Goal: Task Accomplishment & Management: Complete application form

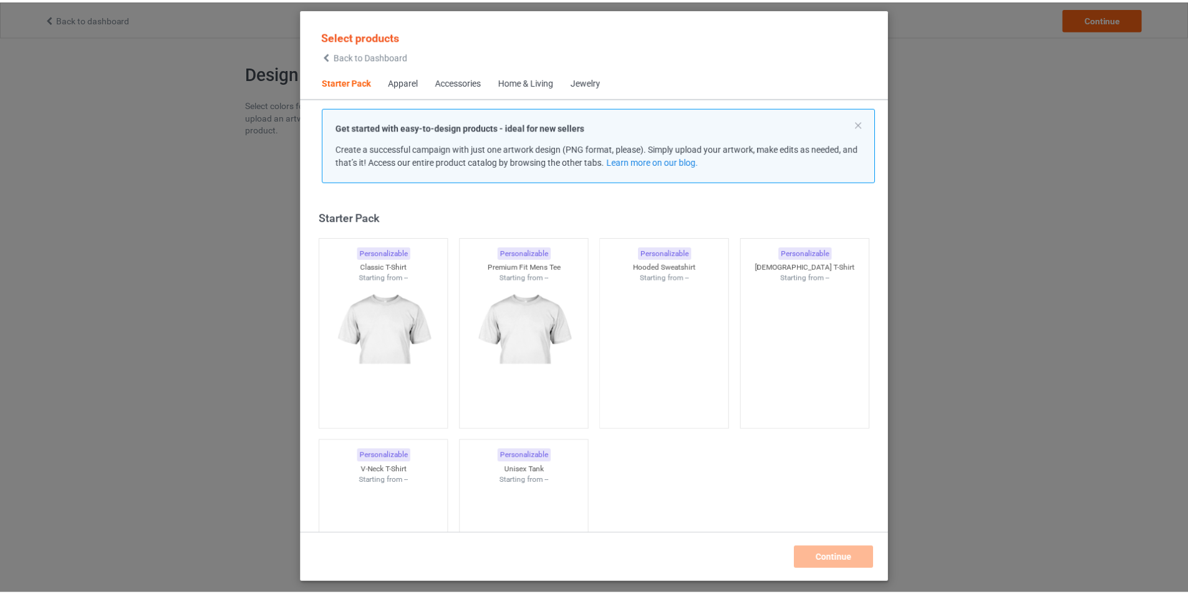
scroll to position [16, 0]
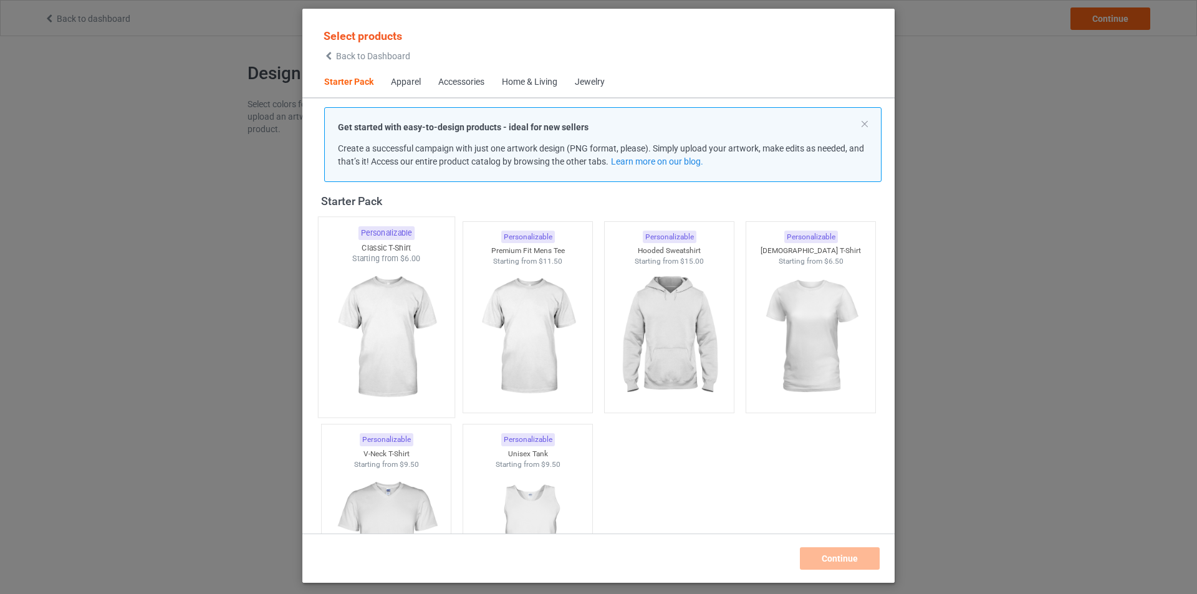
click at [410, 328] on img at bounding box center [385, 337] width 117 height 147
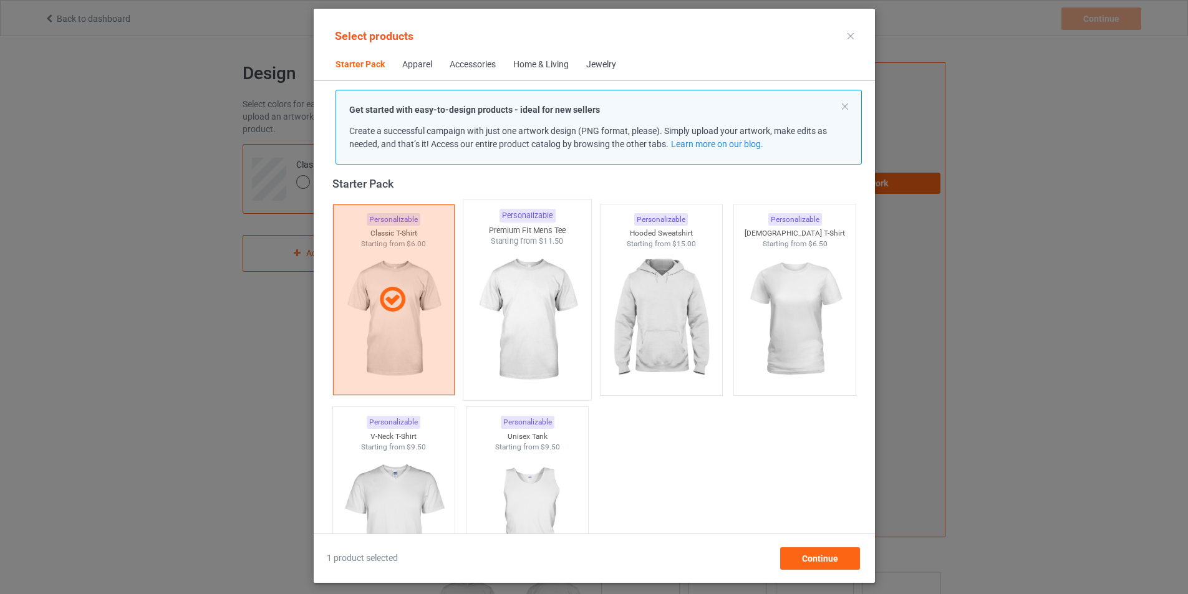
click at [523, 299] on img at bounding box center [526, 320] width 117 height 147
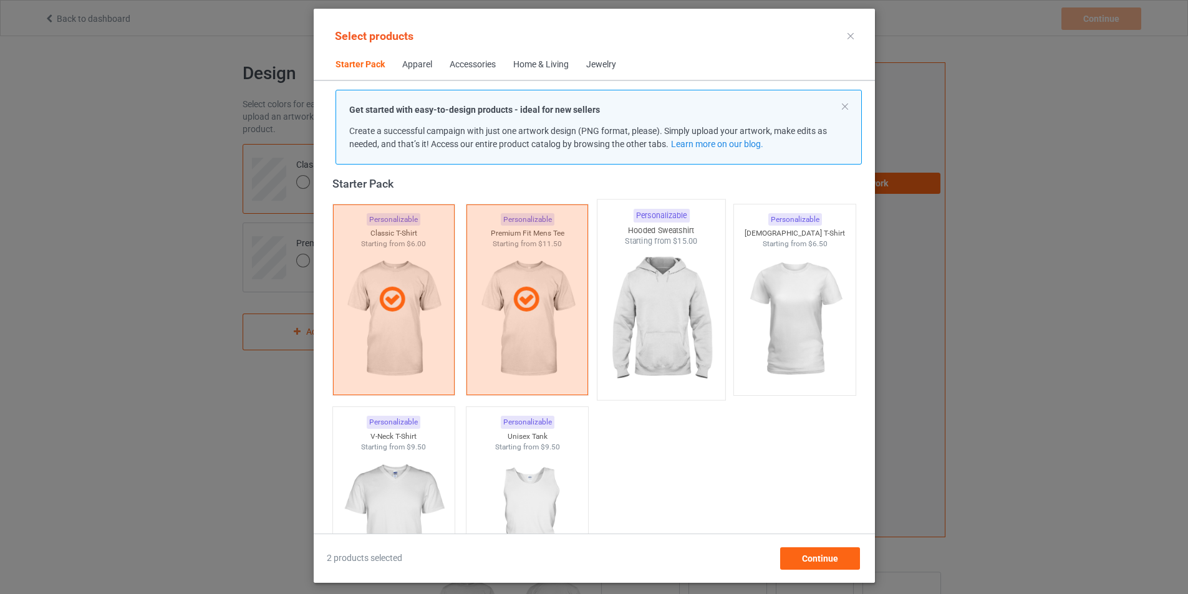
click at [658, 299] on img at bounding box center [660, 320] width 117 height 147
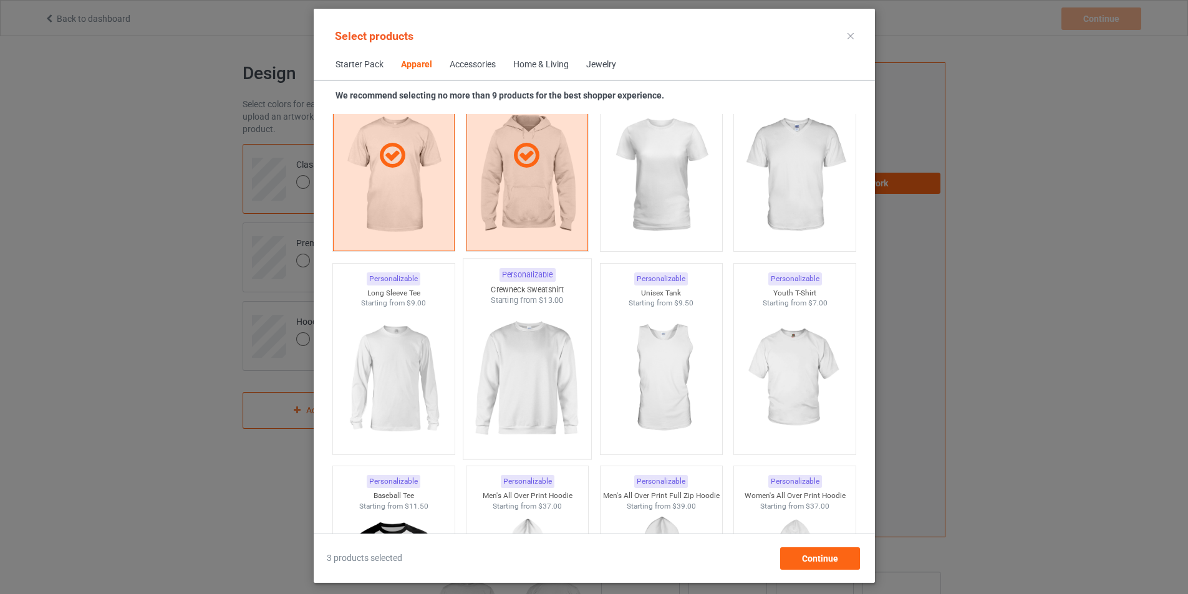
scroll to position [764, 0]
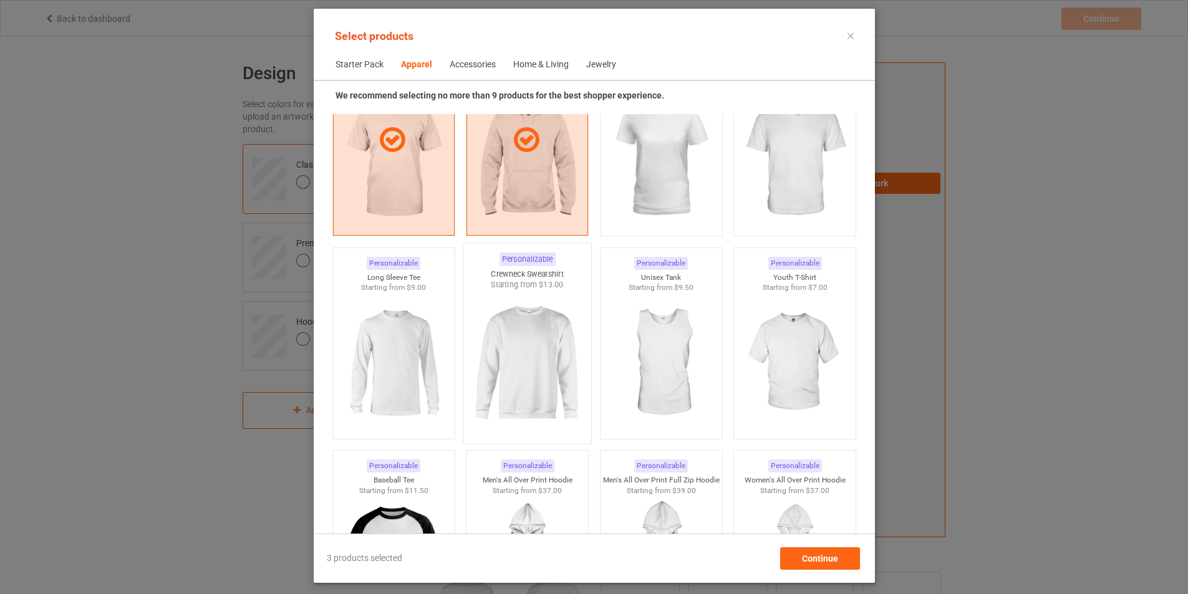
click at [514, 350] on img at bounding box center [526, 364] width 117 height 147
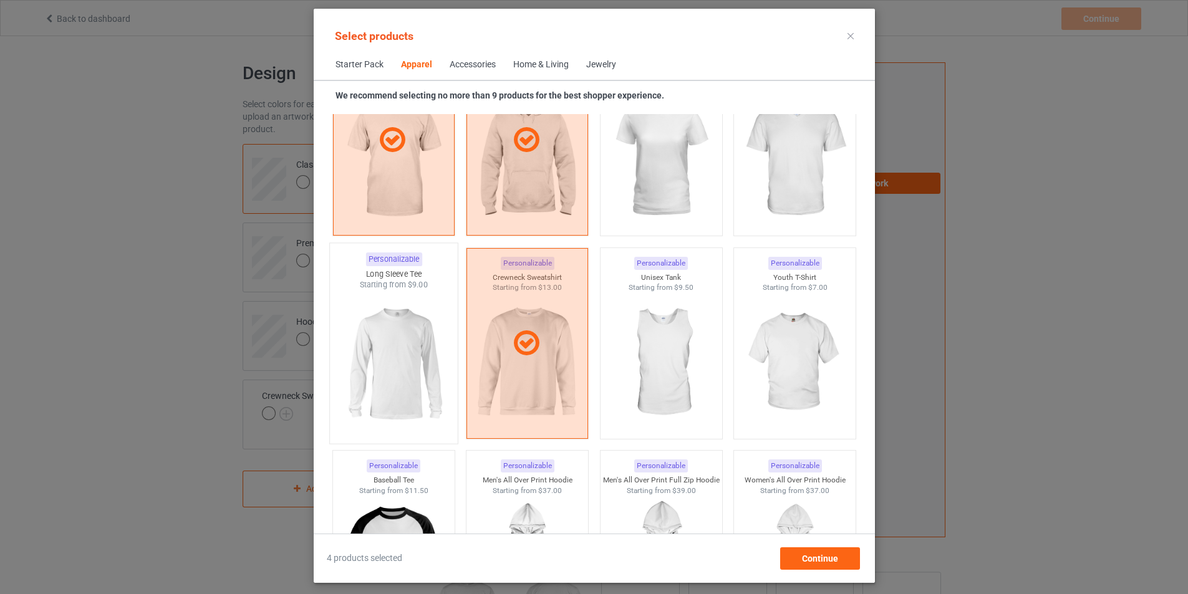
click at [383, 350] on img at bounding box center [393, 364] width 117 height 147
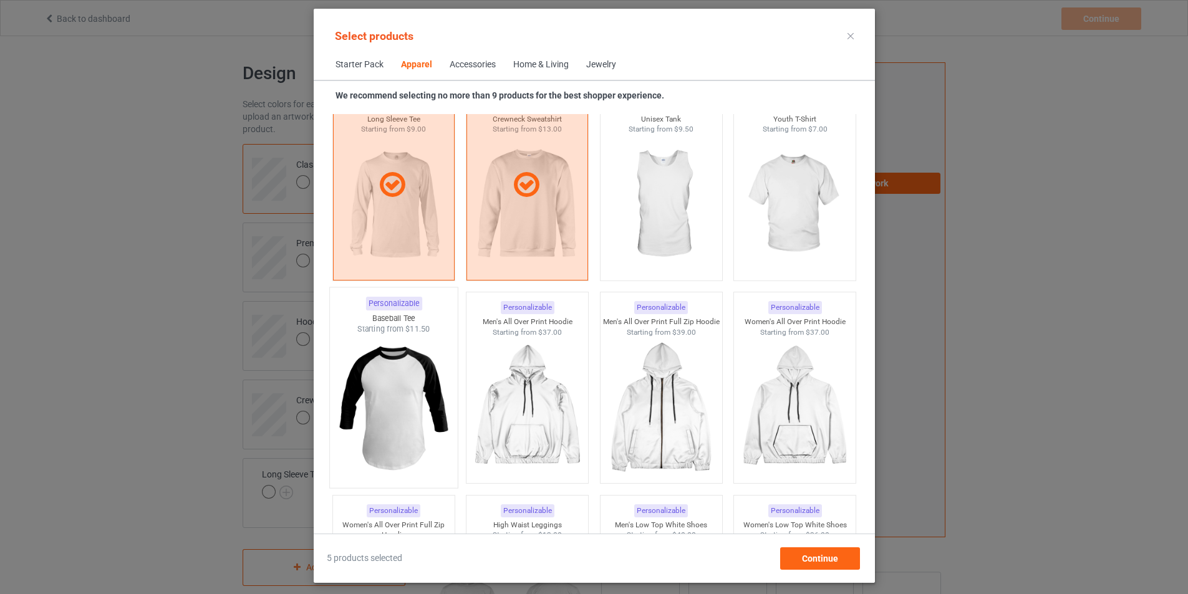
scroll to position [951, 0]
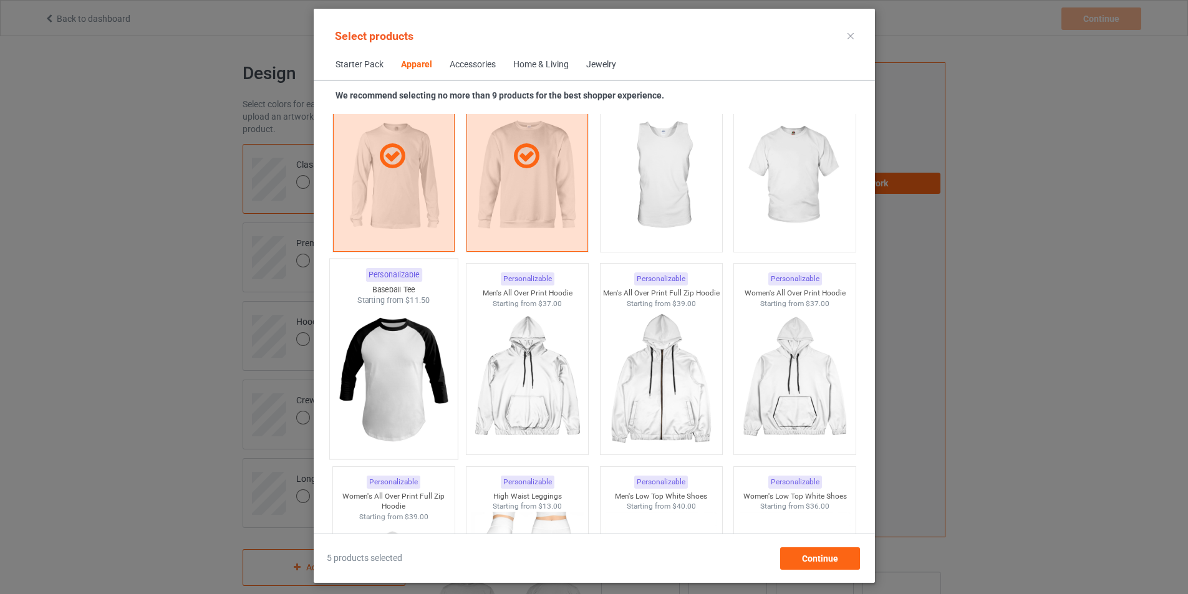
click at [404, 367] on img at bounding box center [393, 379] width 117 height 147
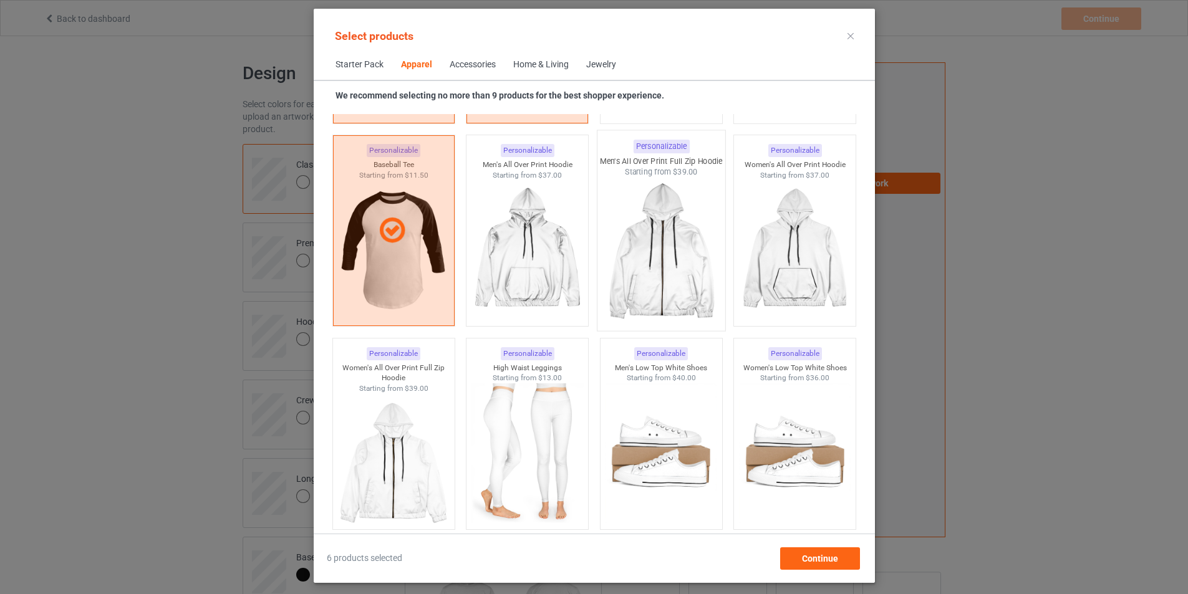
scroll to position [889, 0]
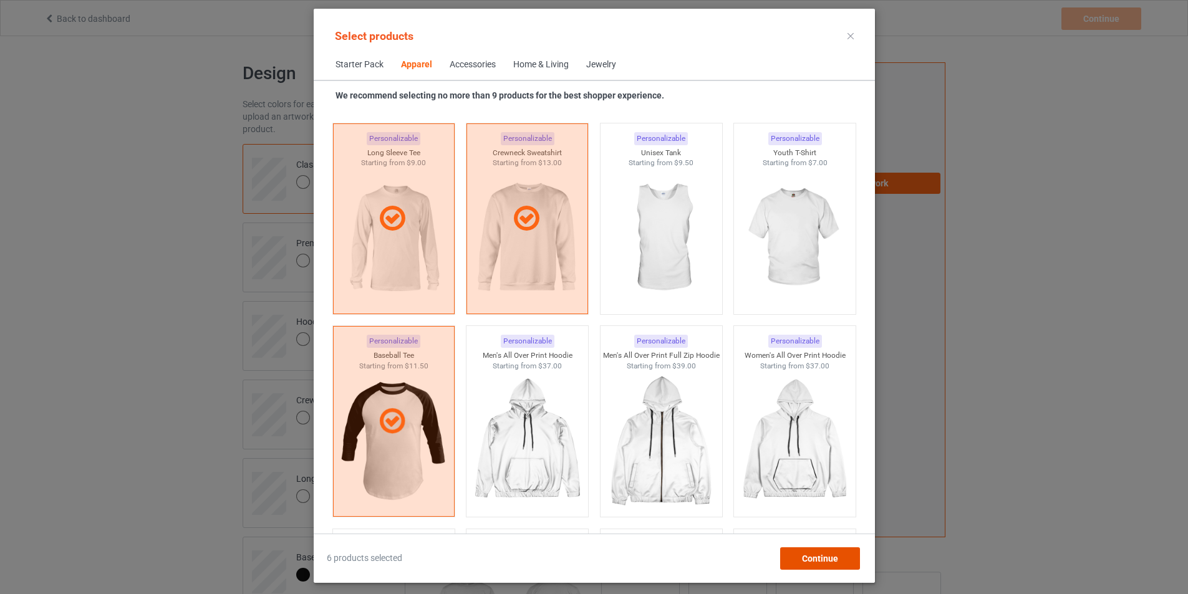
click at [825, 554] on span "Continue" at bounding box center [819, 559] width 36 height 10
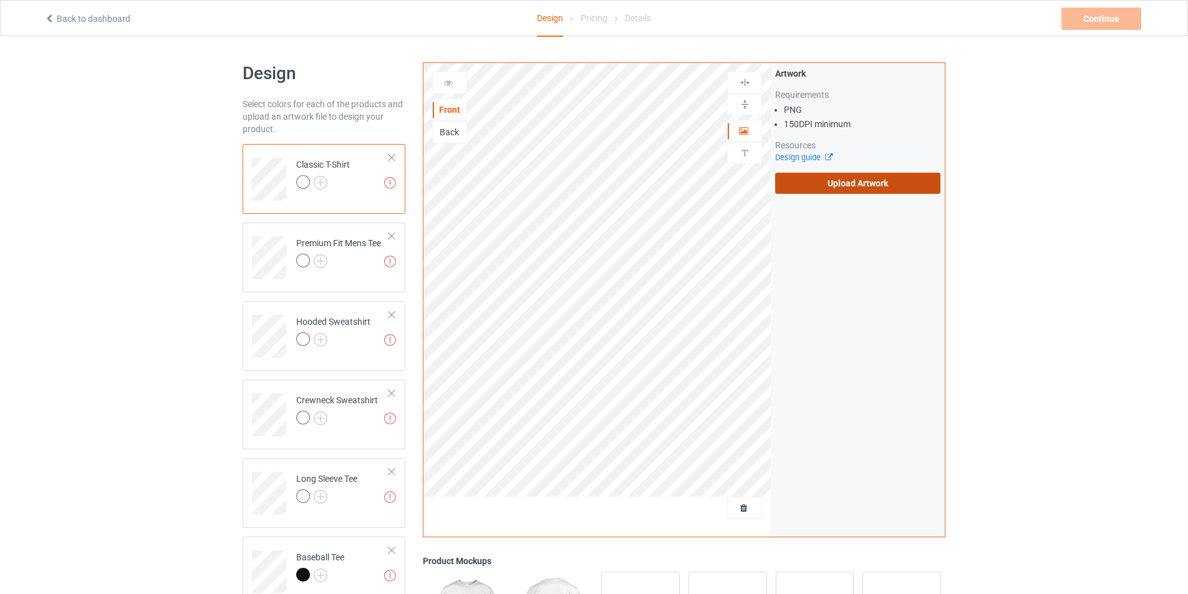
click at [846, 181] on label "Upload Artwork" at bounding box center [857, 183] width 165 height 21
click at [0, 0] on input "Upload Artwork" at bounding box center [0, 0] width 0 height 0
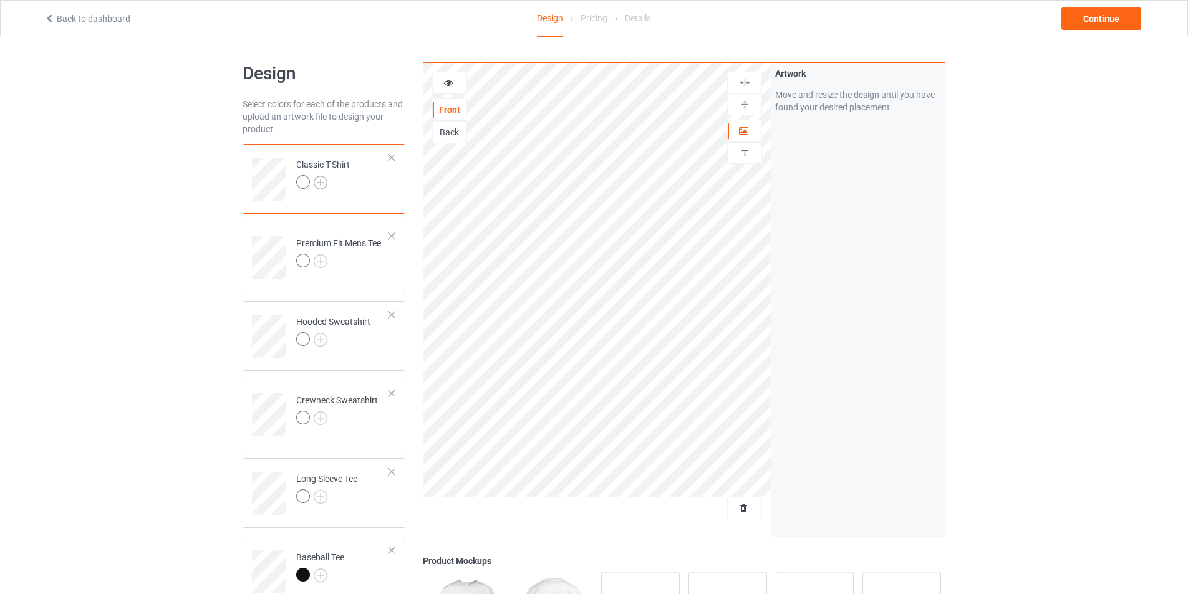
click at [319, 178] on img at bounding box center [321, 183] width 14 height 14
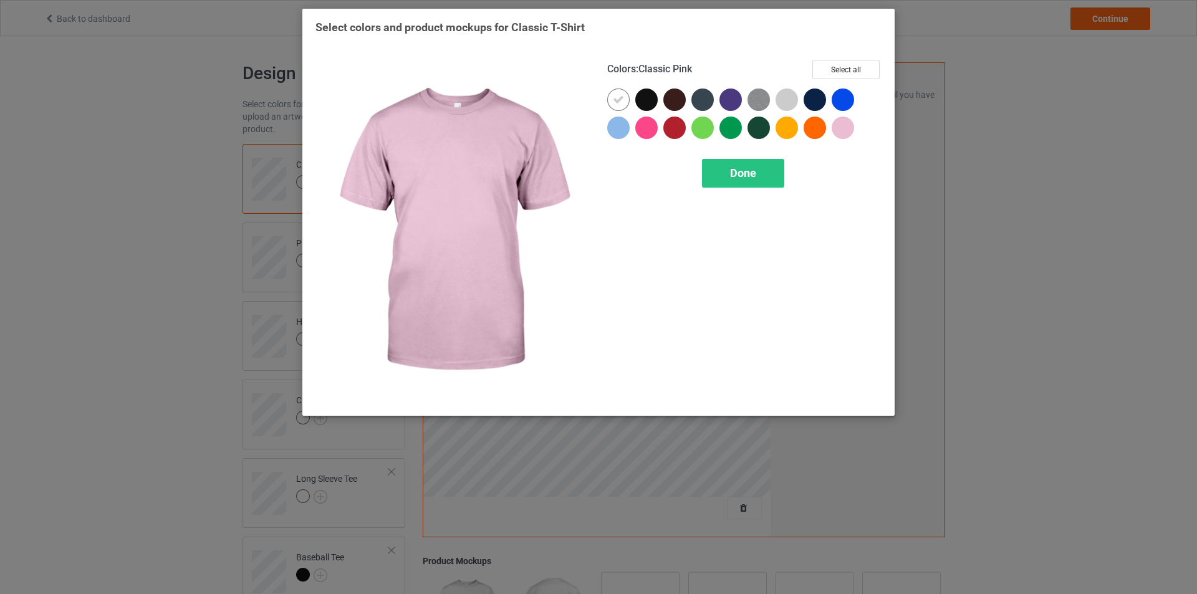
click at [845, 130] on div at bounding box center [843, 128] width 22 height 22
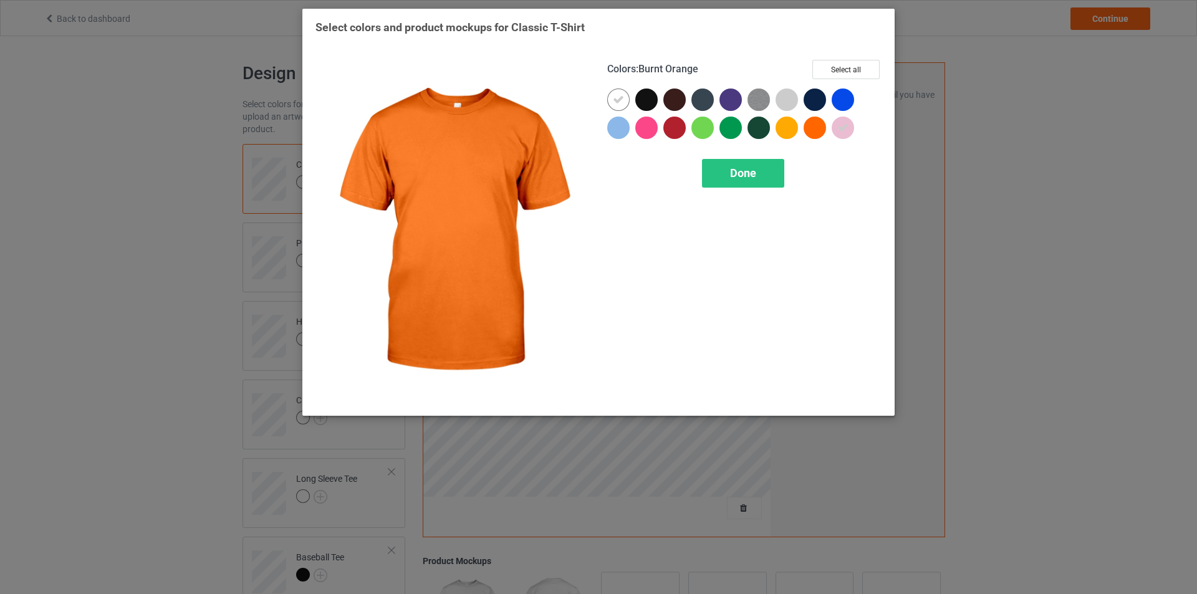
click at [812, 130] on div at bounding box center [815, 128] width 22 height 22
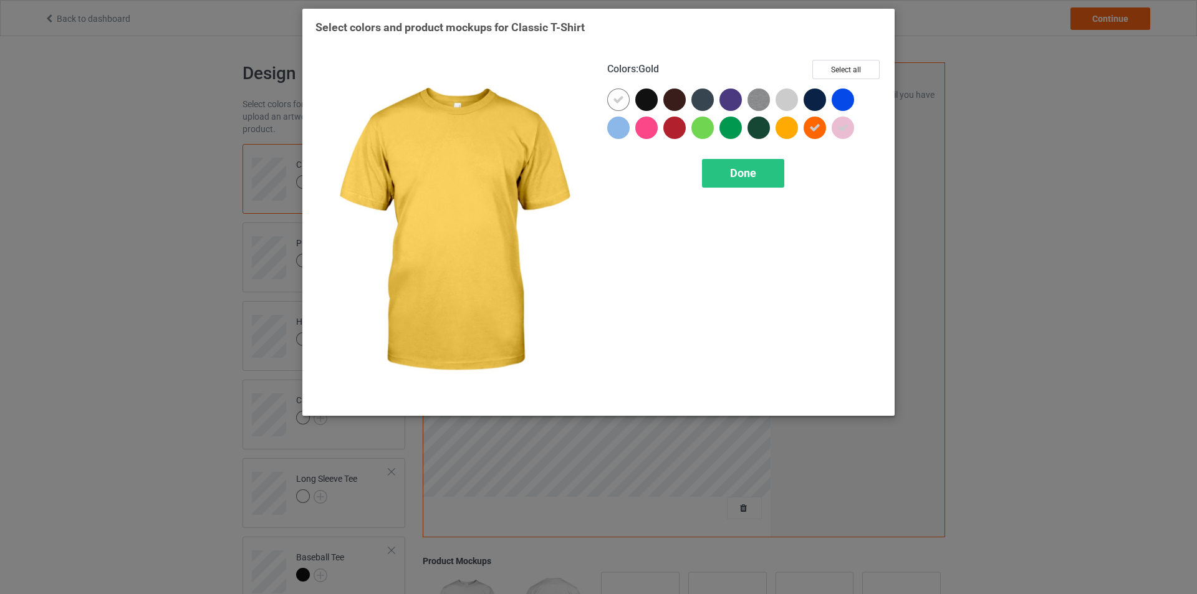
click at [789, 130] on div at bounding box center [787, 128] width 22 height 22
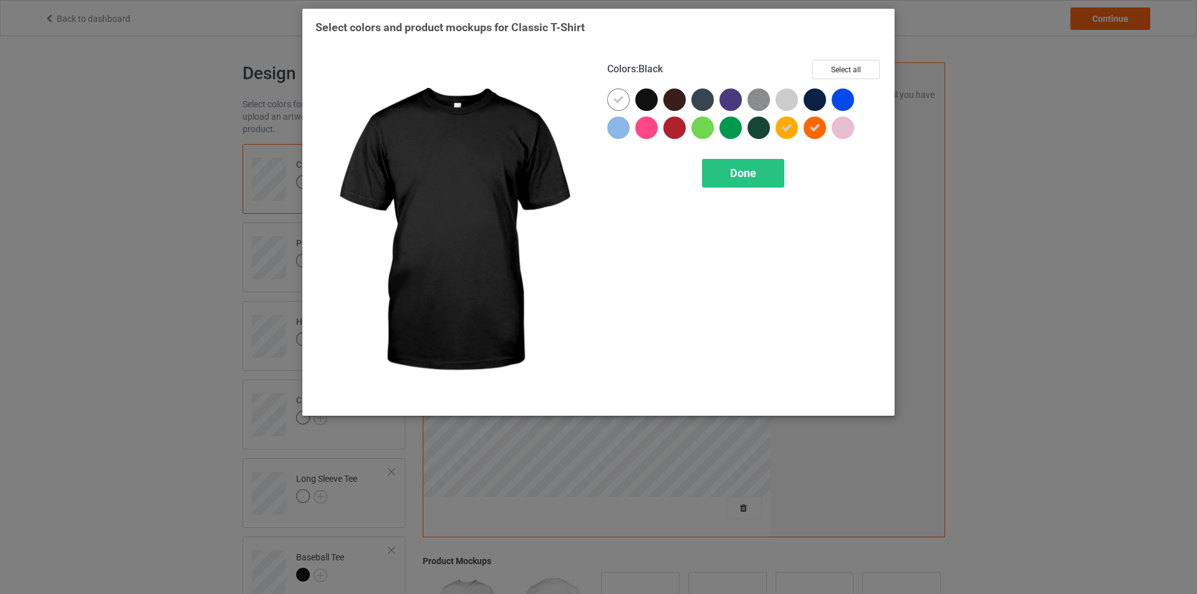
click at [642, 99] on div at bounding box center [646, 100] width 22 height 22
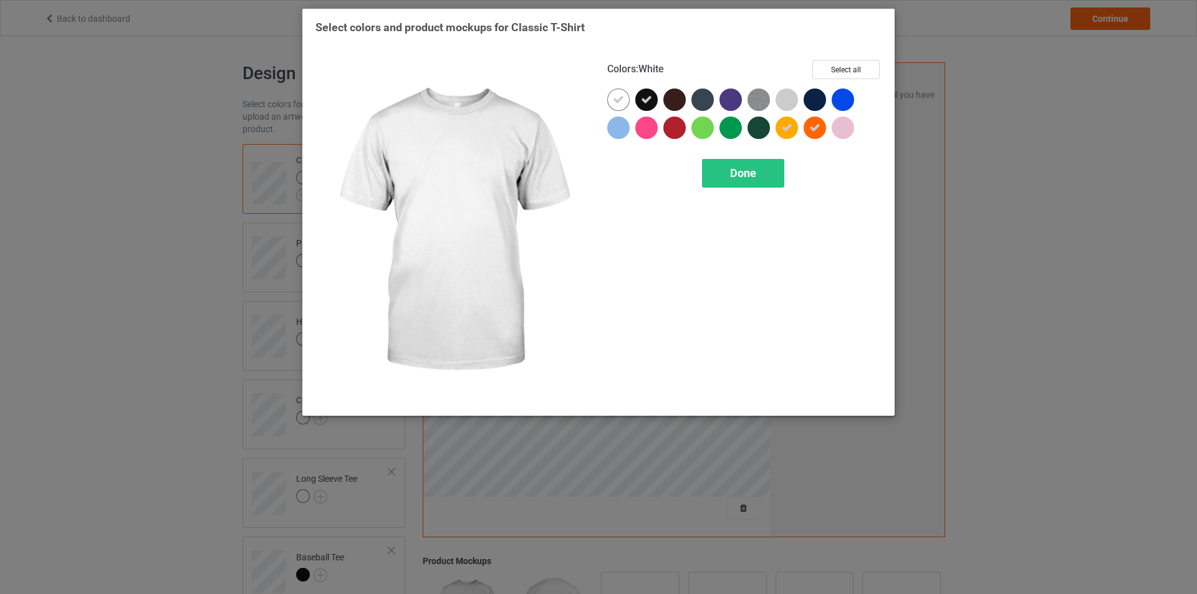
click at [610, 99] on div at bounding box center [618, 100] width 22 height 22
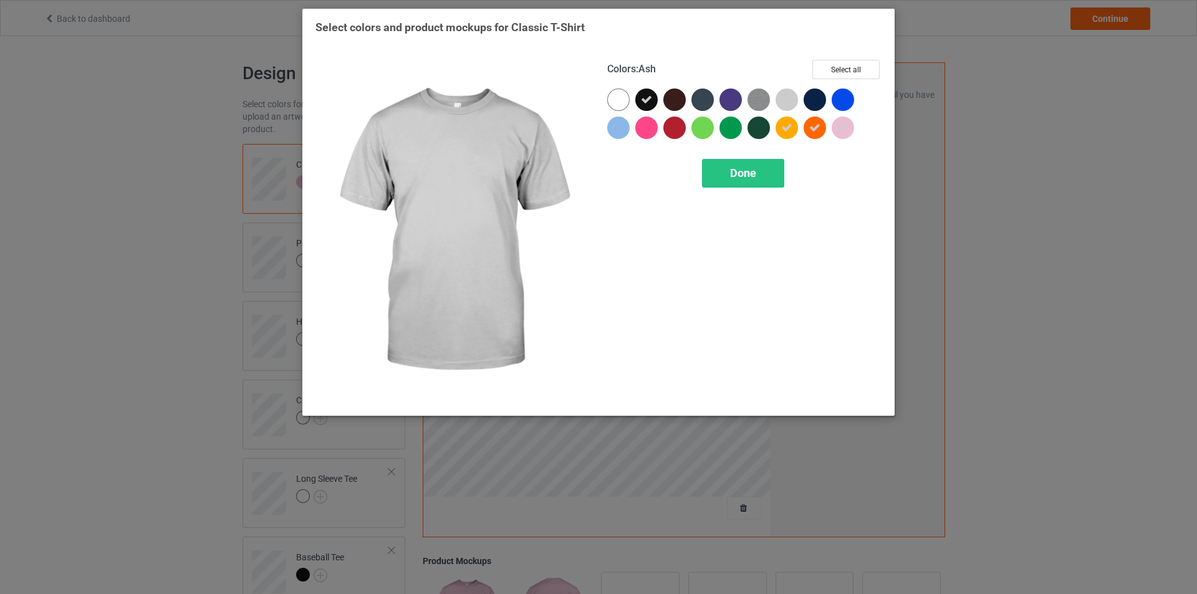
click at [791, 99] on div at bounding box center [787, 100] width 22 height 22
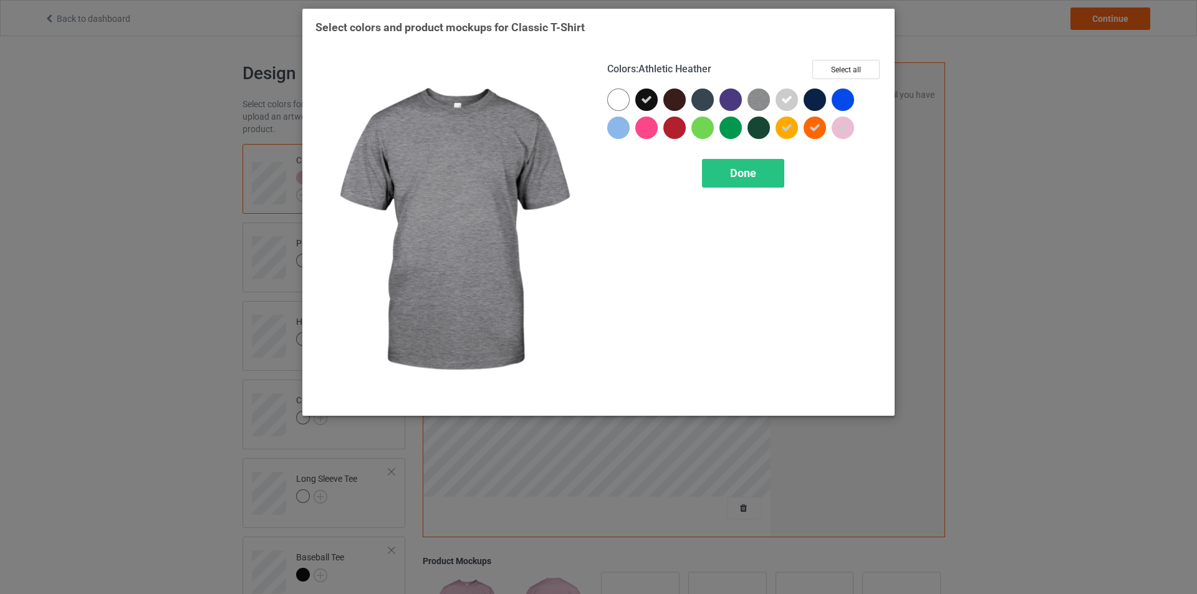
drag, startPoint x: 762, startPoint y: 102, endPoint x: 720, endPoint y: 145, distance: 60.4
click at [762, 102] on img at bounding box center [759, 100] width 22 height 22
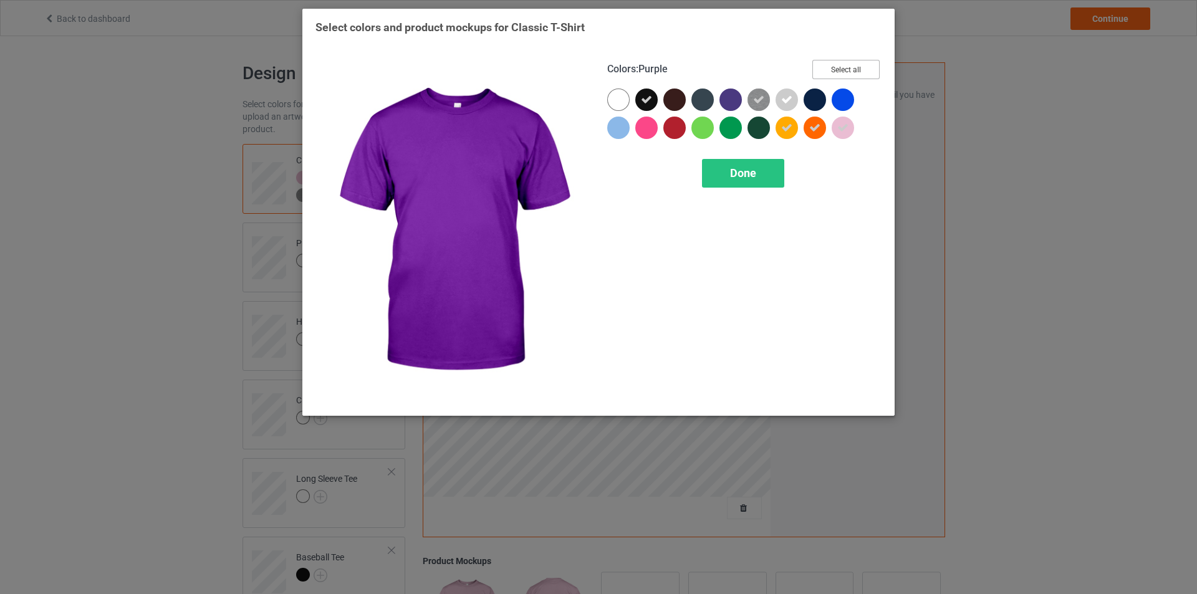
click at [837, 70] on button "Select all" at bounding box center [845, 69] width 67 height 19
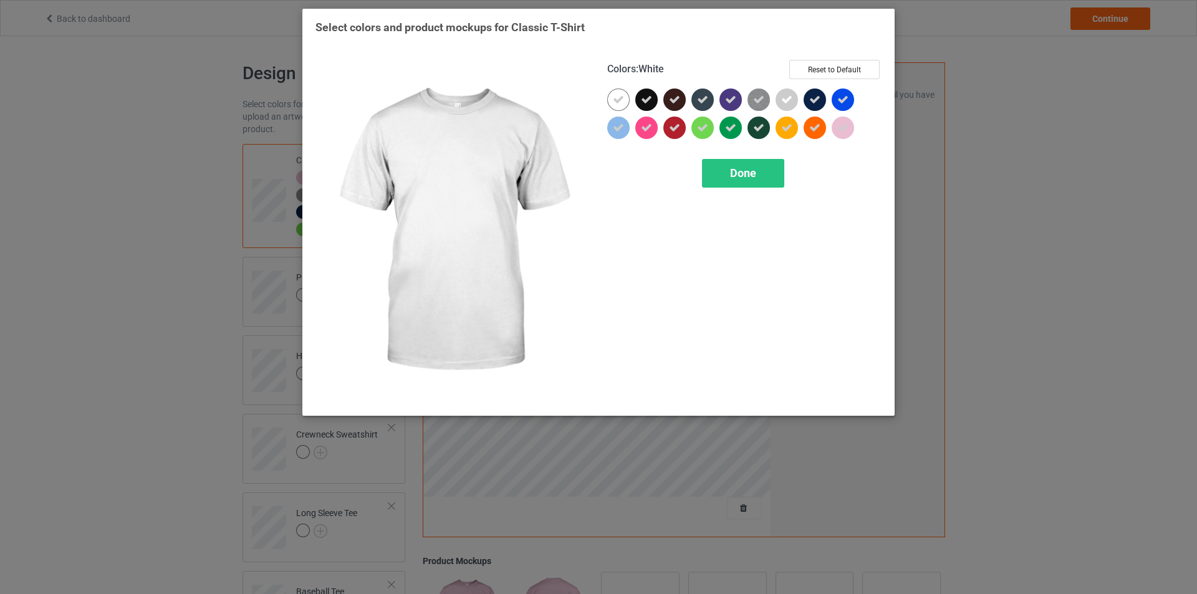
click at [627, 103] on div at bounding box center [618, 100] width 22 height 22
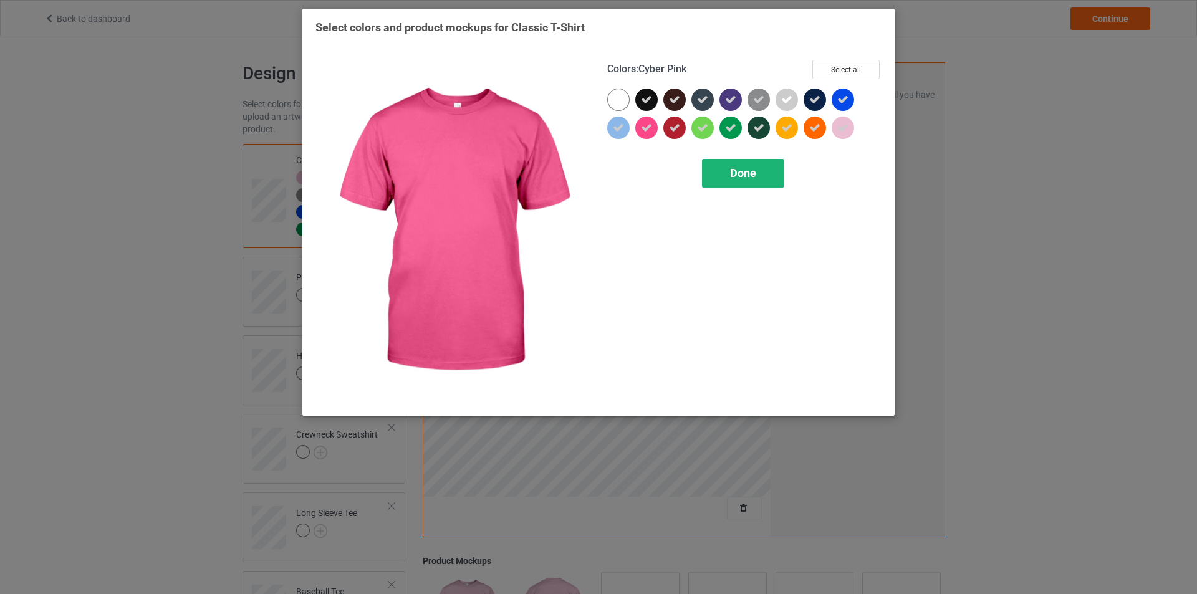
click at [754, 184] on div "Done" at bounding box center [743, 173] width 82 height 29
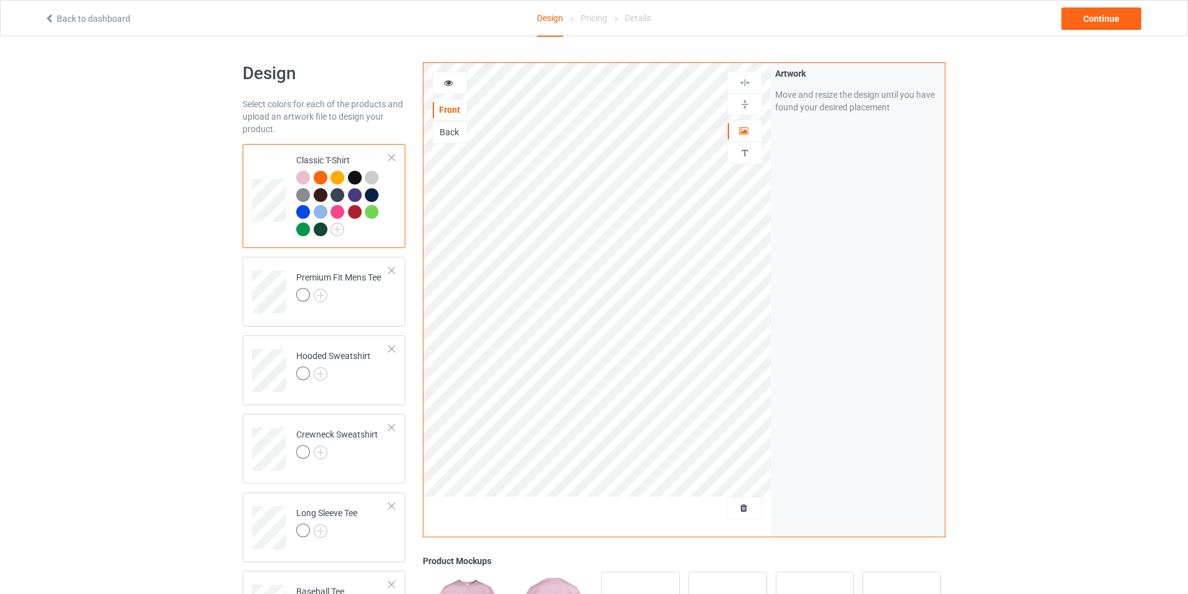
click at [157, 196] on div "Design Select colors for each of the products and upload an artwork file to des…" at bounding box center [594, 421] width 1188 height 771
click at [340, 224] on img at bounding box center [337, 230] width 14 height 14
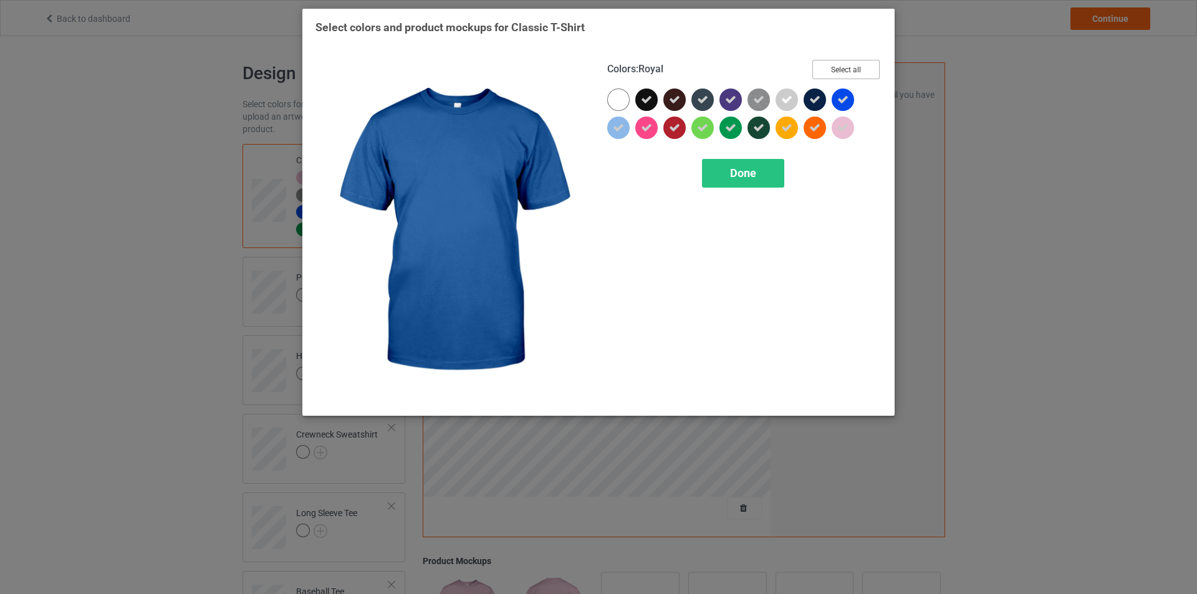
click at [850, 70] on button "Select all" at bounding box center [845, 69] width 67 height 19
drag, startPoint x: 850, startPoint y: 70, endPoint x: 713, endPoint y: 77, distance: 138.0
click at [846, 70] on button "Reset to Default" at bounding box center [834, 69] width 90 height 19
drag, startPoint x: 847, startPoint y: 65, endPoint x: 786, endPoint y: 83, distance: 64.1
click at [848, 65] on button "Select all" at bounding box center [845, 69] width 67 height 19
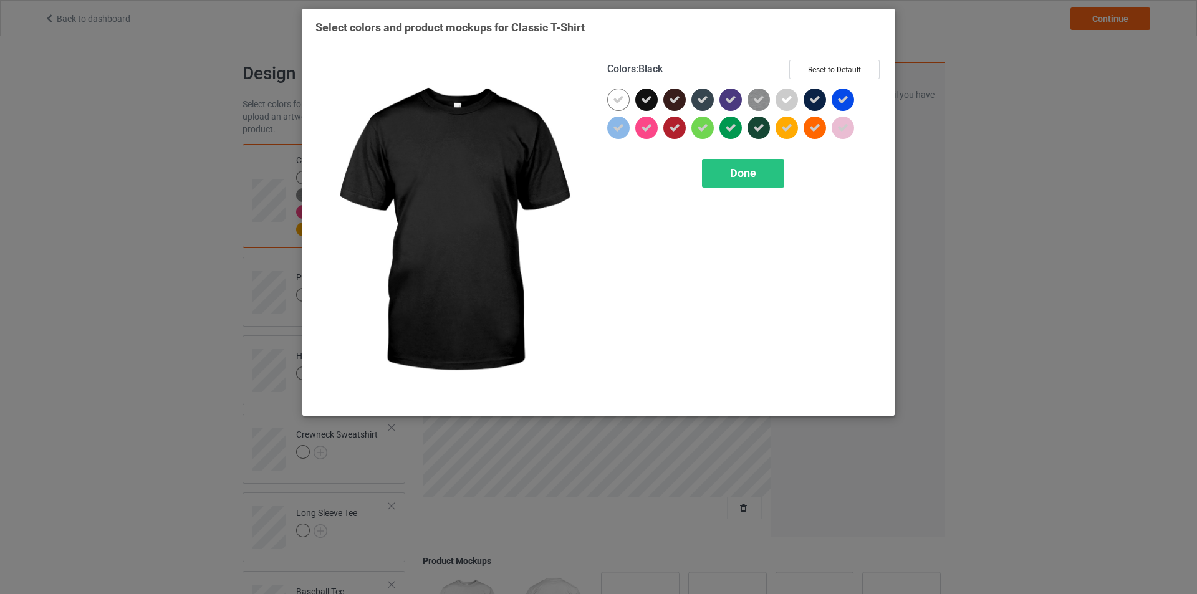
click at [638, 97] on div at bounding box center [646, 100] width 22 height 22
click at [643, 97] on div at bounding box center [646, 100] width 22 height 22
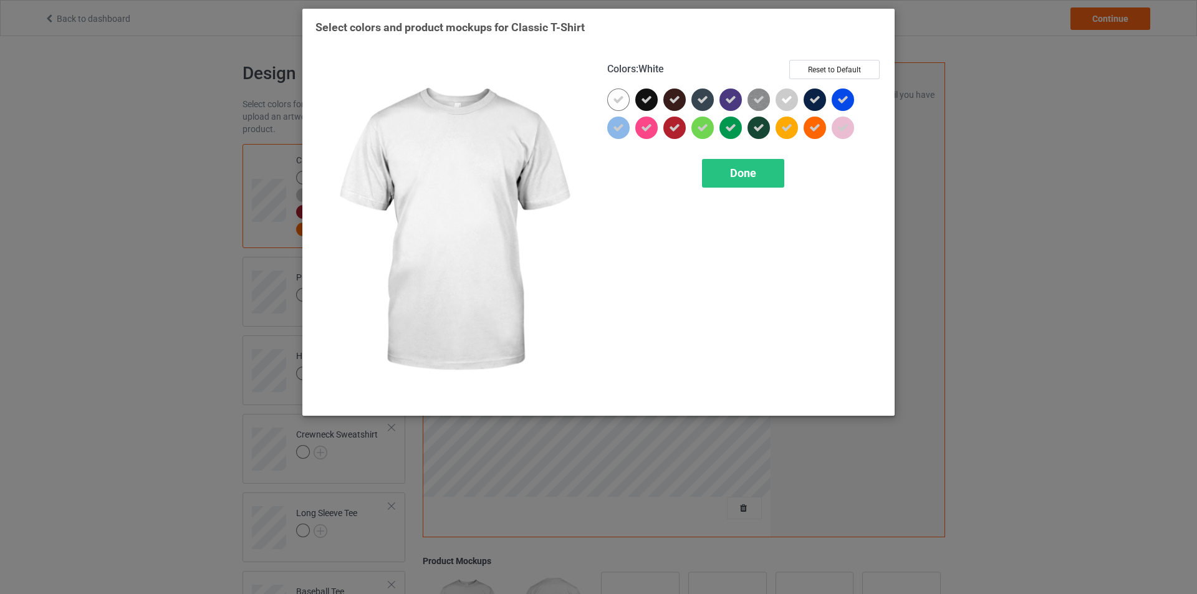
drag, startPoint x: 621, startPoint y: 95, endPoint x: 776, endPoint y: 66, distance: 158.0
click at [625, 95] on div at bounding box center [618, 100] width 22 height 22
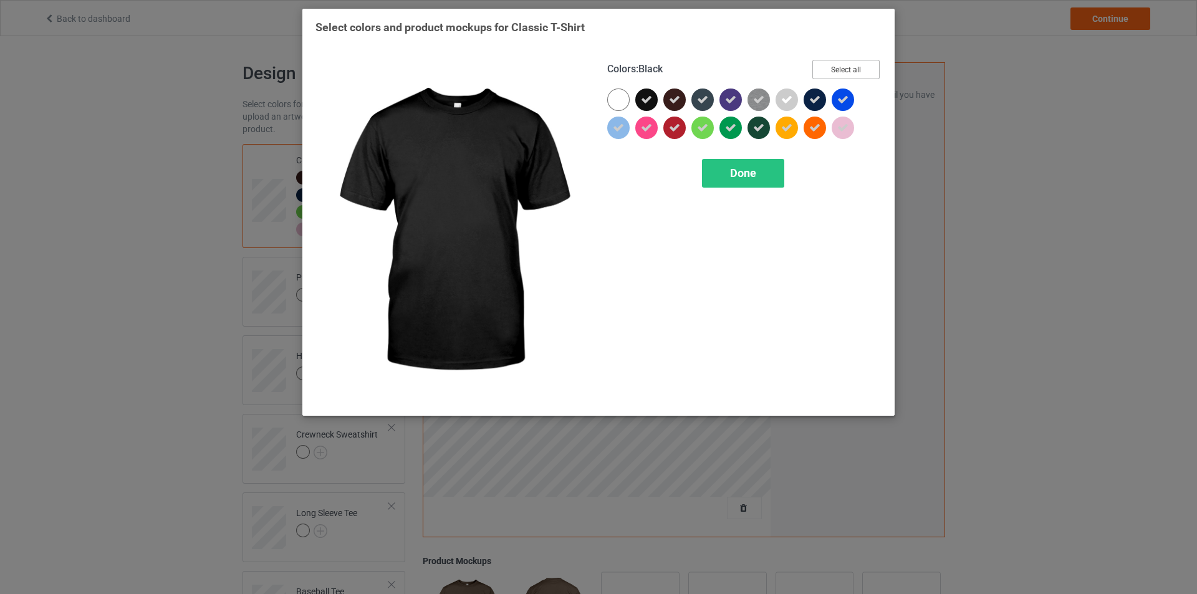
click at [830, 64] on button "Select all" at bounding box center [845, 69] width 67 height 19
click at [830, 64] on button "Reset to Default" at bounding box center [834, 69] width 90 height 19
click at [830, 64] on button "Select all" at bounding box center [845, 69] width 67 height 19
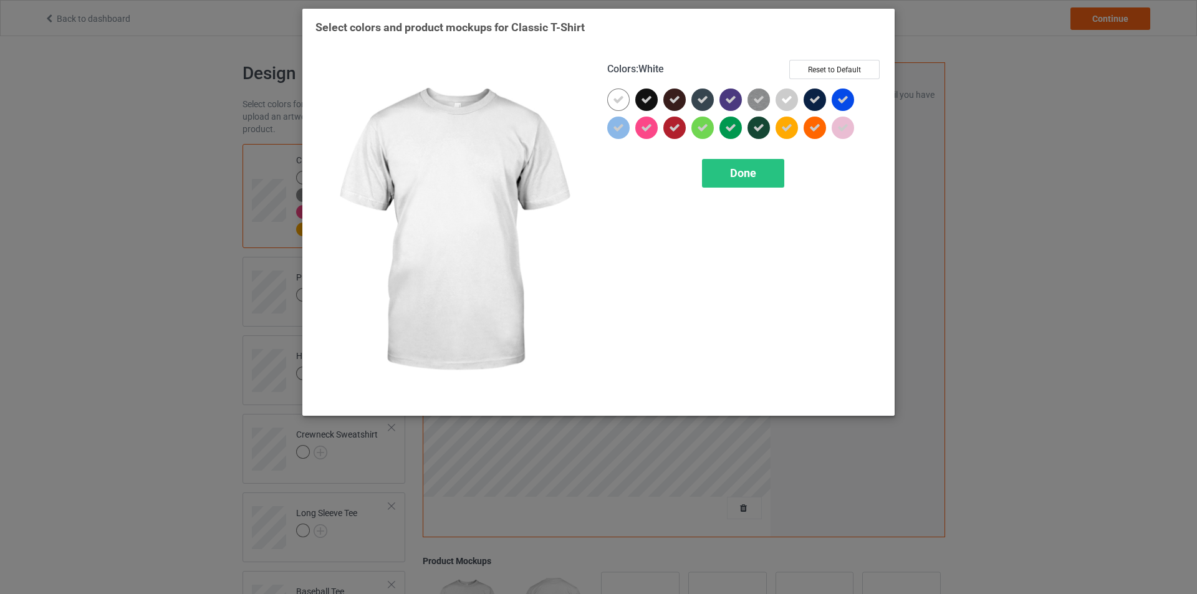
click at [612, 101] on div at bounding box center [618, 100] width 22 height 22
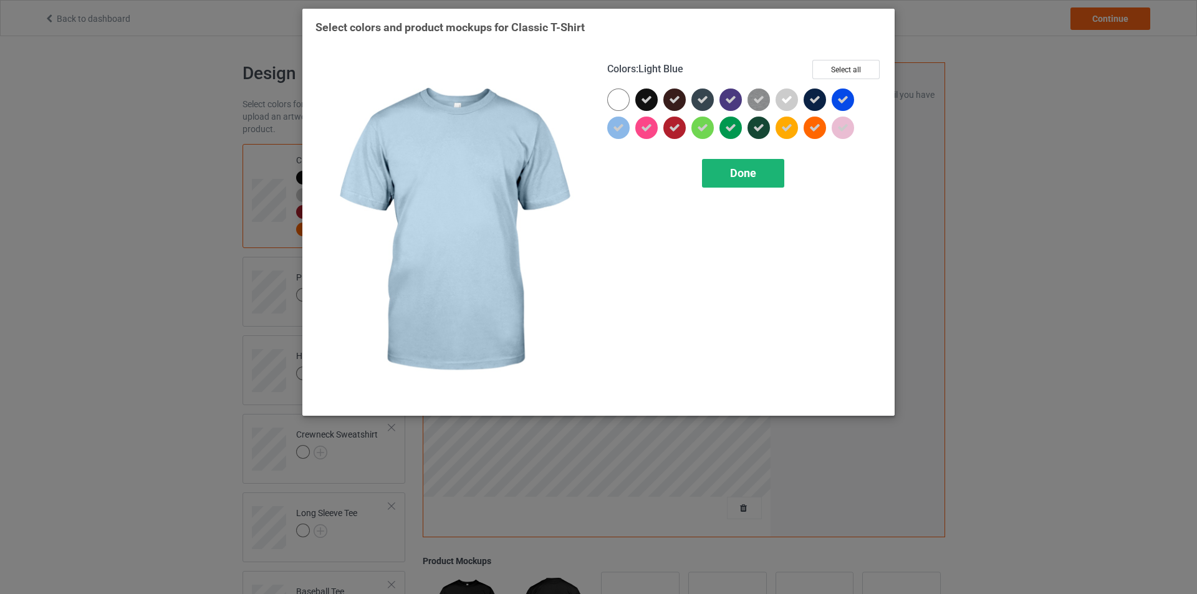
click at [729, 171] on div "Done" at bounding box center [743, 173] width 82 height 29
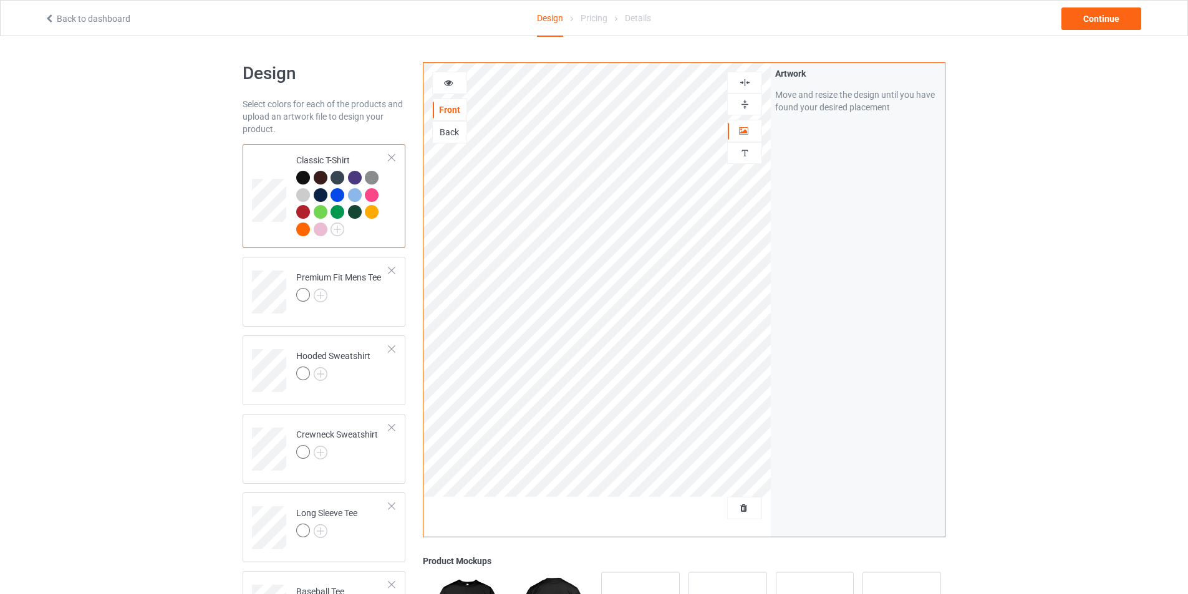
click at [132, 309] on div "Design Select colors for each of the products and upload an artwork file to des…" at bounding box center [594, 421] width 1188 height 771
click at [319, 298] on img at bounding box center [321, 296] width 14 height 14
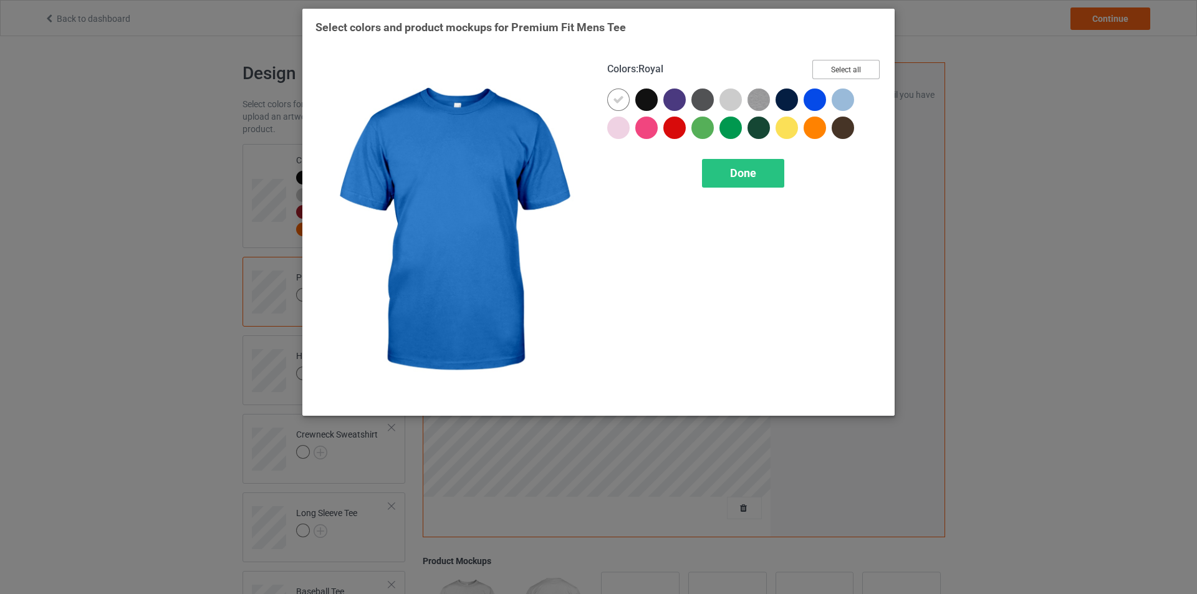
click at [835, 76] on button "Select all" at bounding box center [845, 69] width 67 height 19
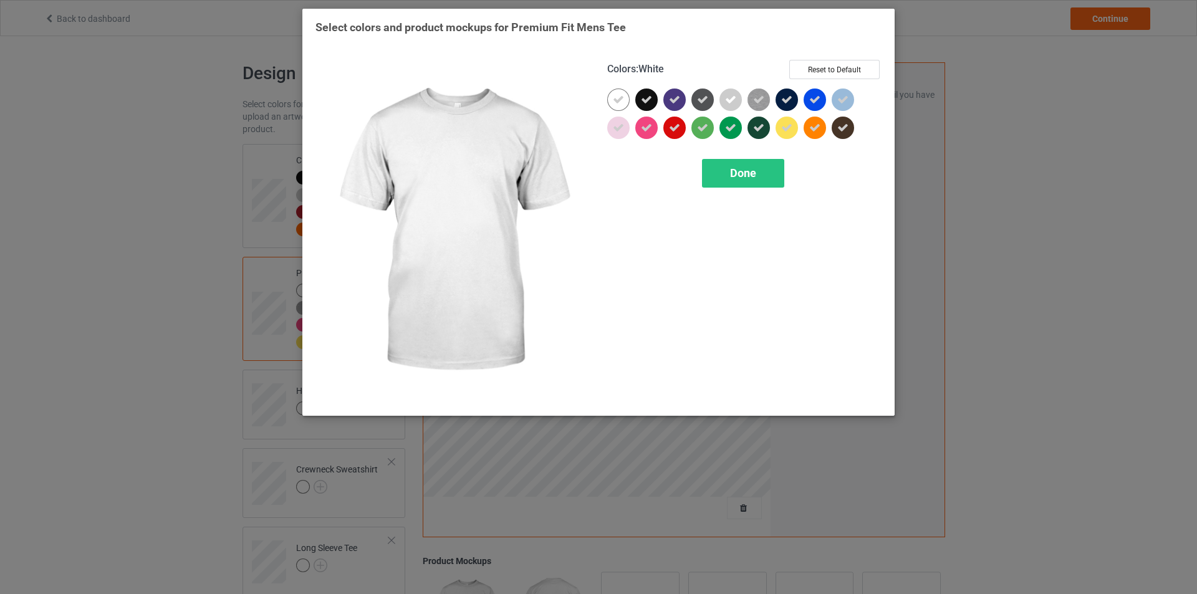
drag, startPoint x: 621, startPoint y: 99, endPoint x: 663, endPoint y: 137, distance: 57.0
click at [621, 99] on icon at bounding box center [618, 99] width 11 height 11
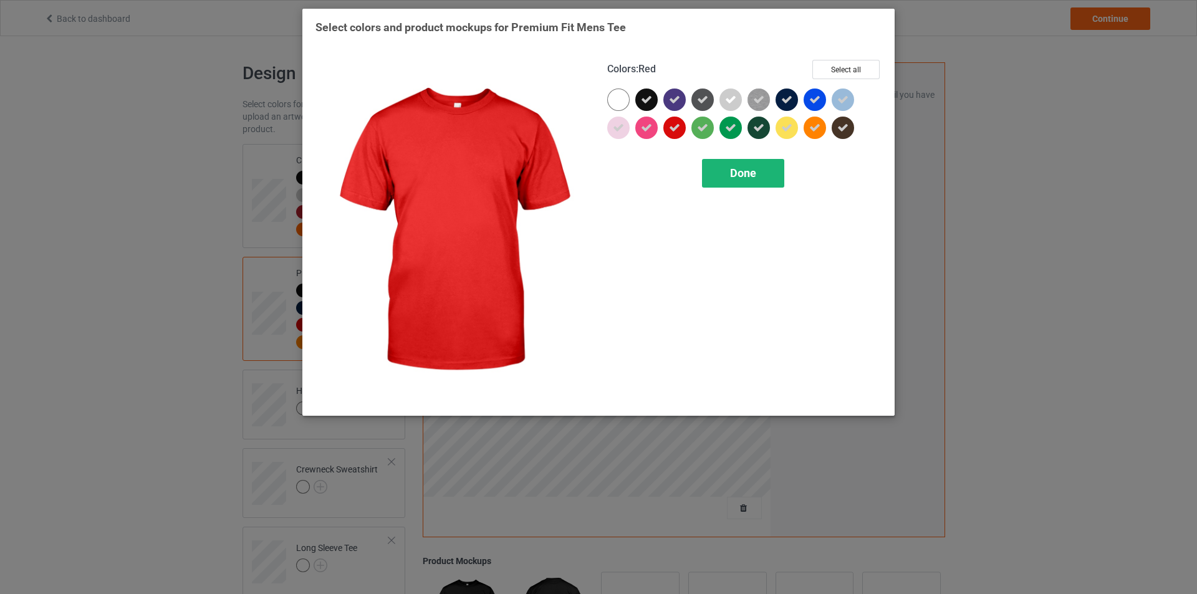
click at [754, 174] on span "Done" at bounding box center [743, 172] width 26 height 13
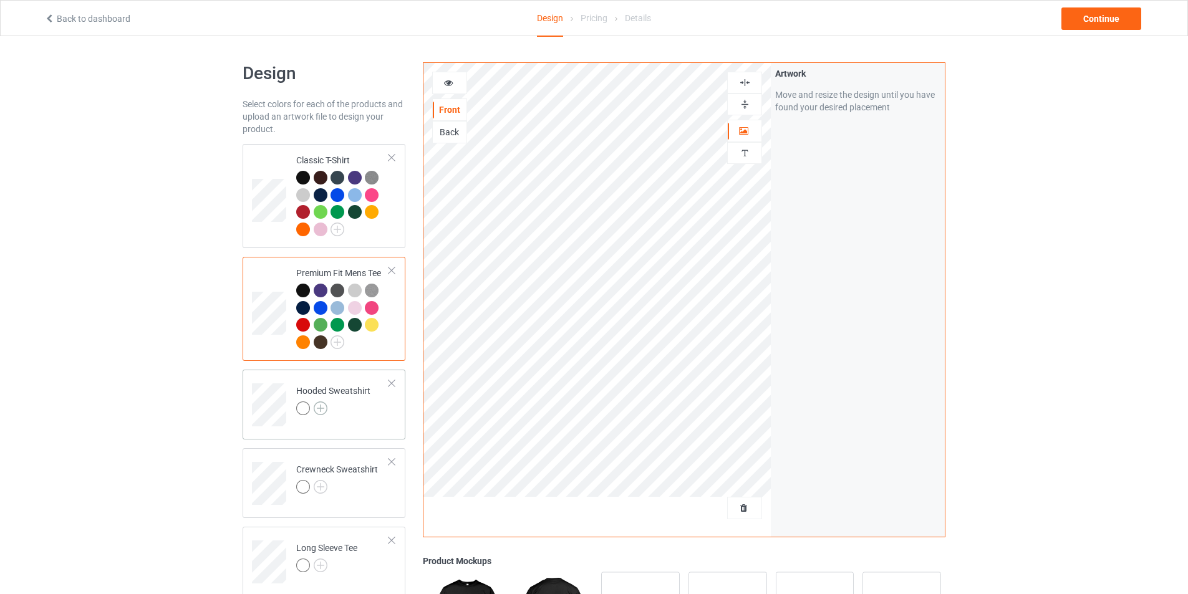
click at [323, 410] on img at bounding box center [321, 409] width 14 height 14
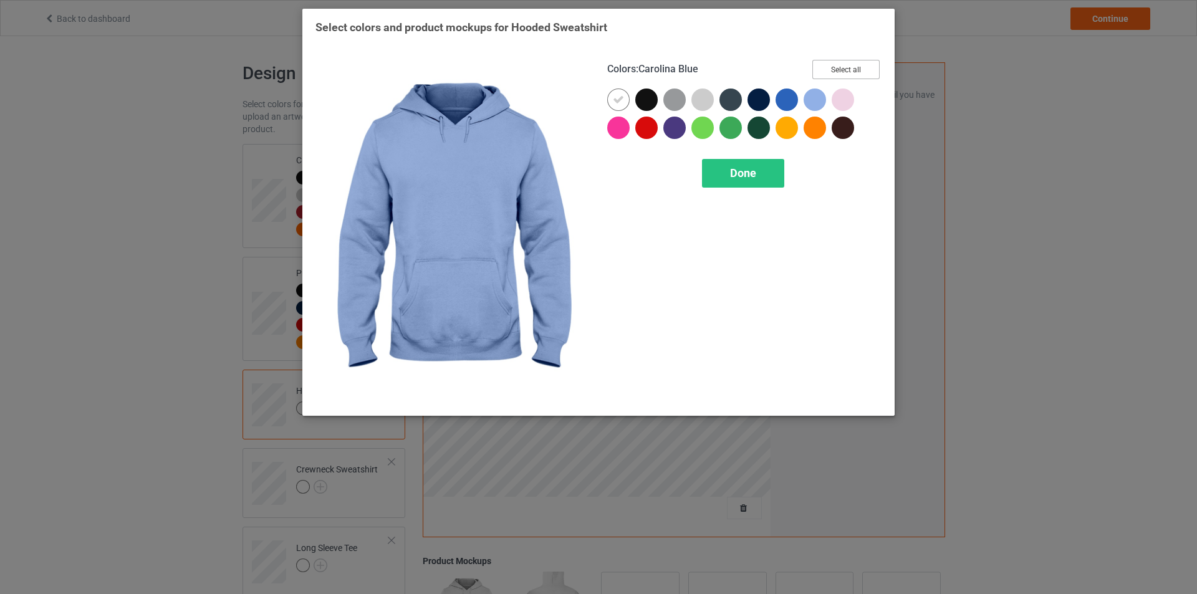
click at [847, 69] on button "Select all" at bounding box center [845, 69] width 67 height 19
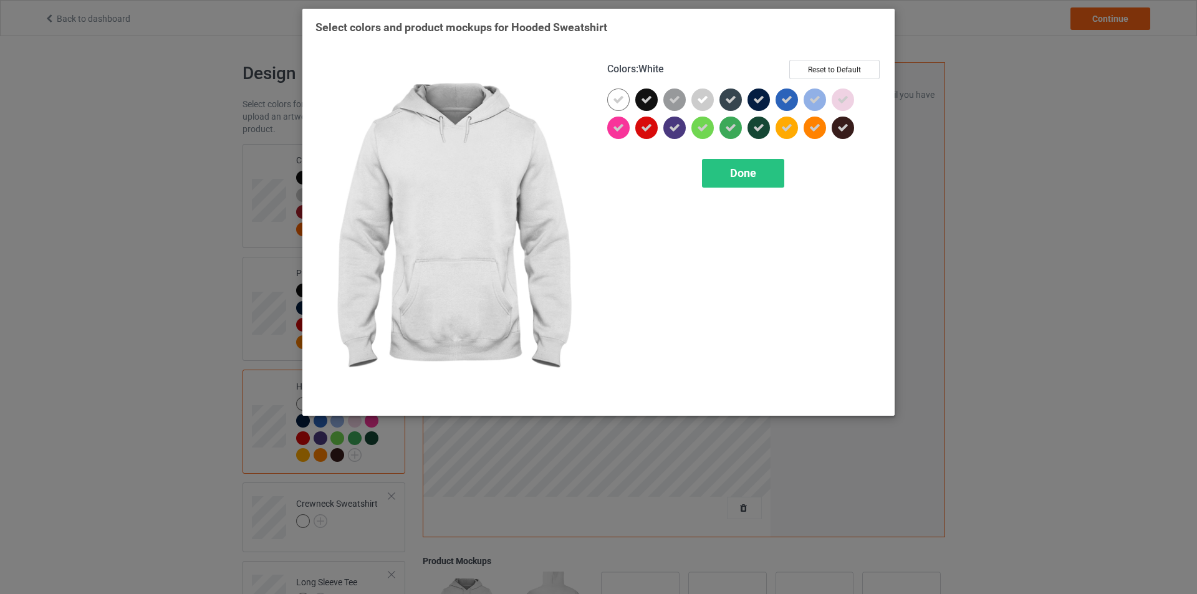
click at [612, 102] on div at bounding box center [618, 100] width 22 height 22
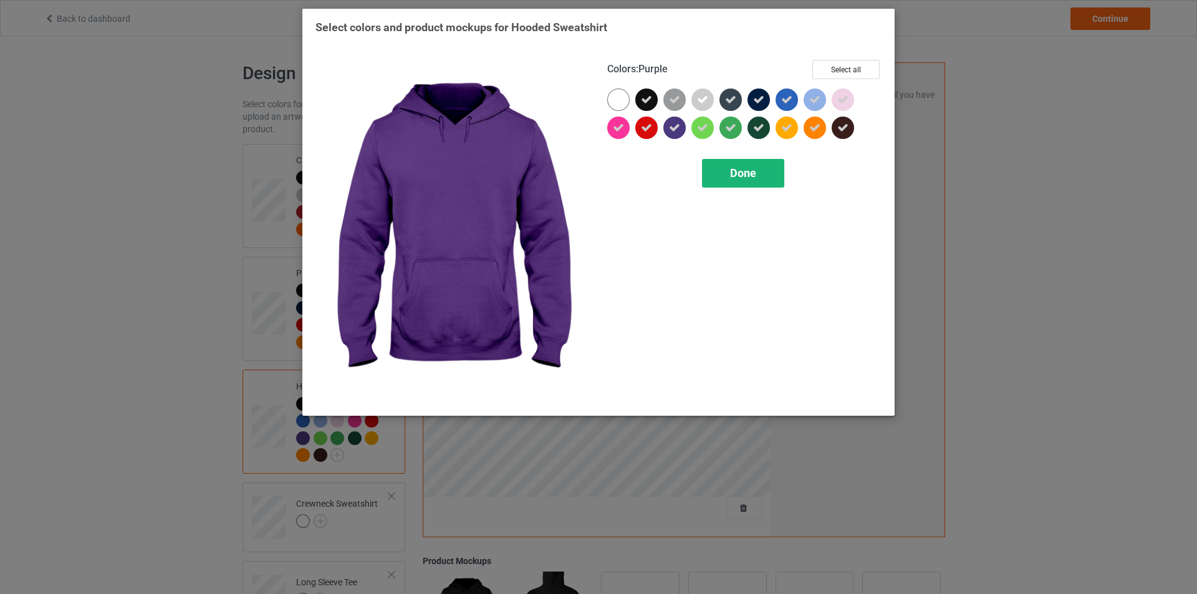
click at [737, 167] on span "Done" at bounding box center [743, 172] width 26 height 13
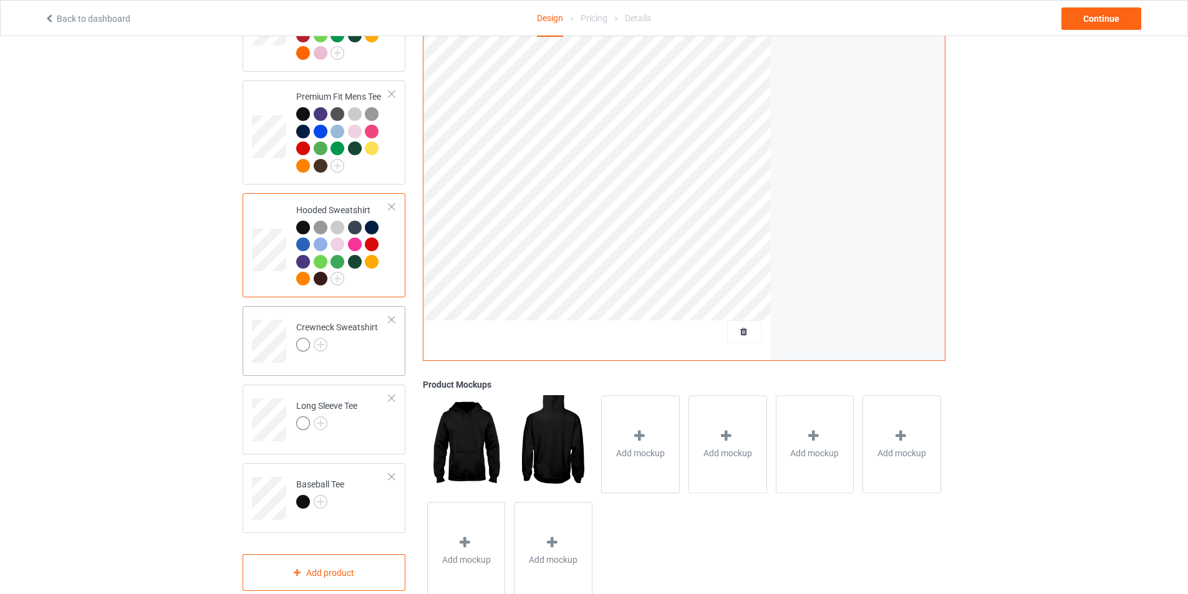
scroll to position [187, 0]
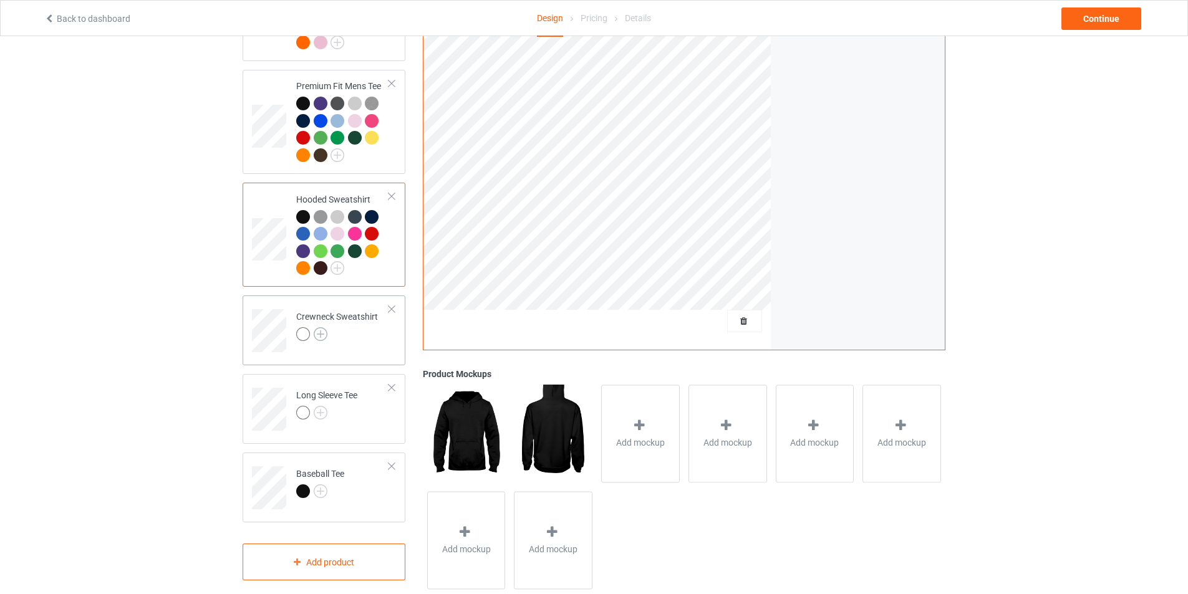
click at [324, 340] on img at bounding box center [321, 334] width 14 height 14
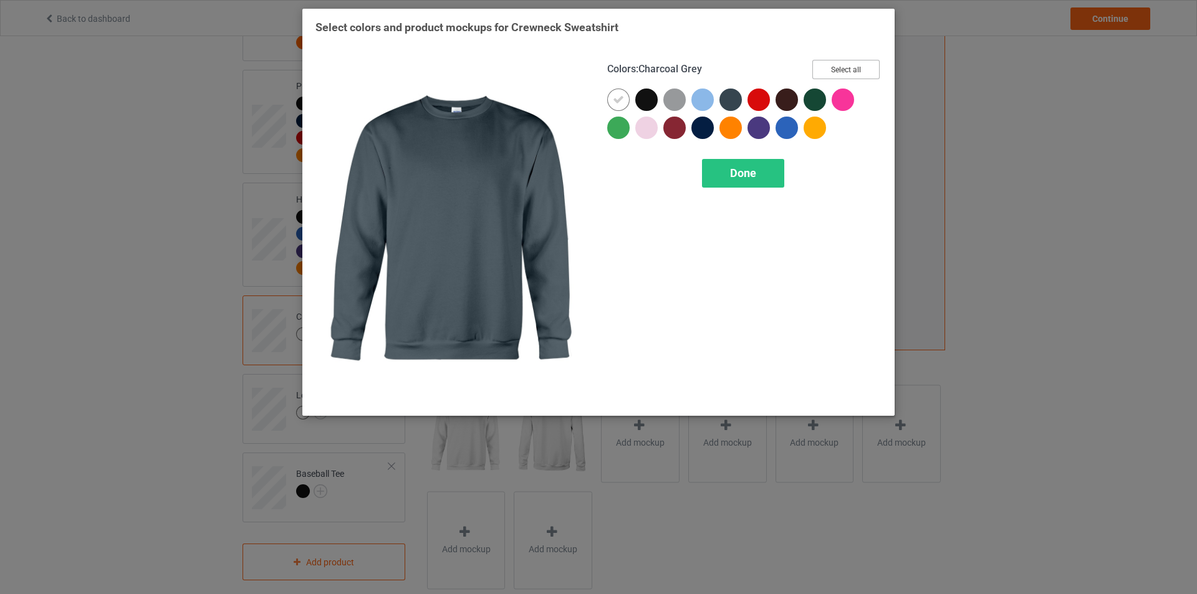
click at [832, 65] on button "Select all" at bounding box center [845, 69] width 67 height 19
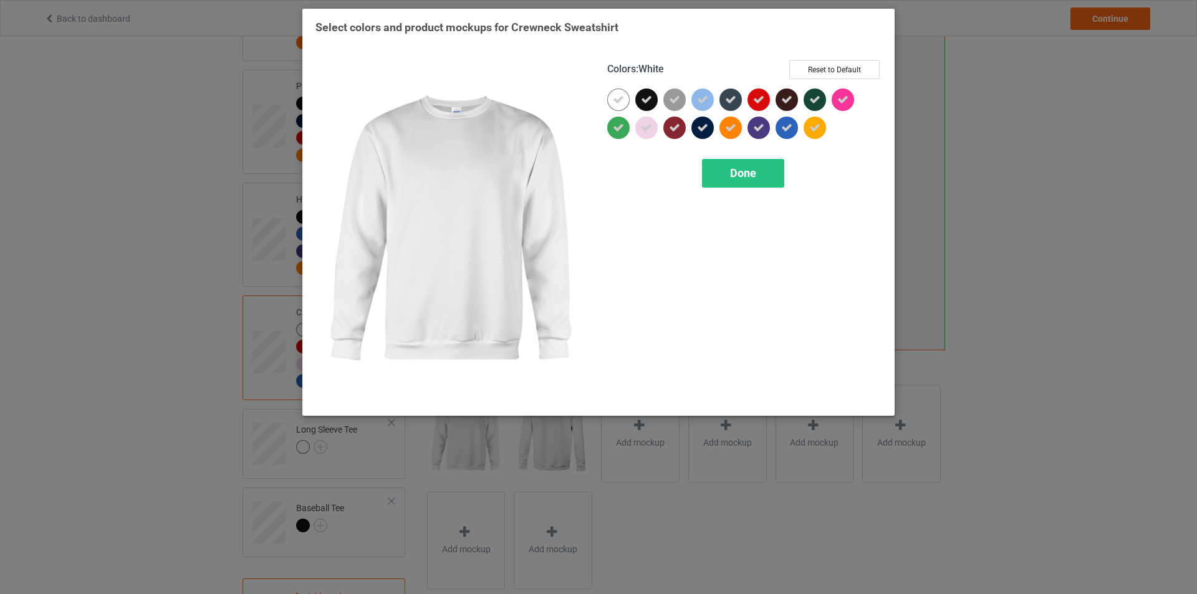
drag, startPoint x: 615, startPoint y: 94, endPoint x: 631, endPoint y: 108, distance: 21.6
click at [615, 96] on div at bounding box center [618, 100] width 22 height 22
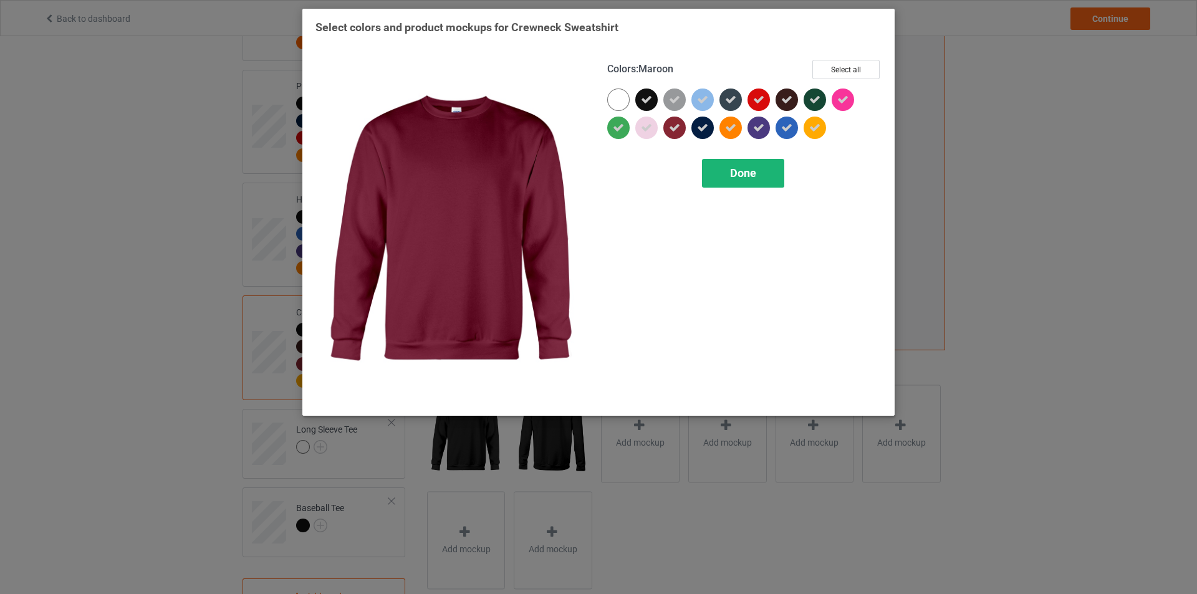
click at [749, 175] on span "Done" at bounding box center [743, 172] width 26 height 13
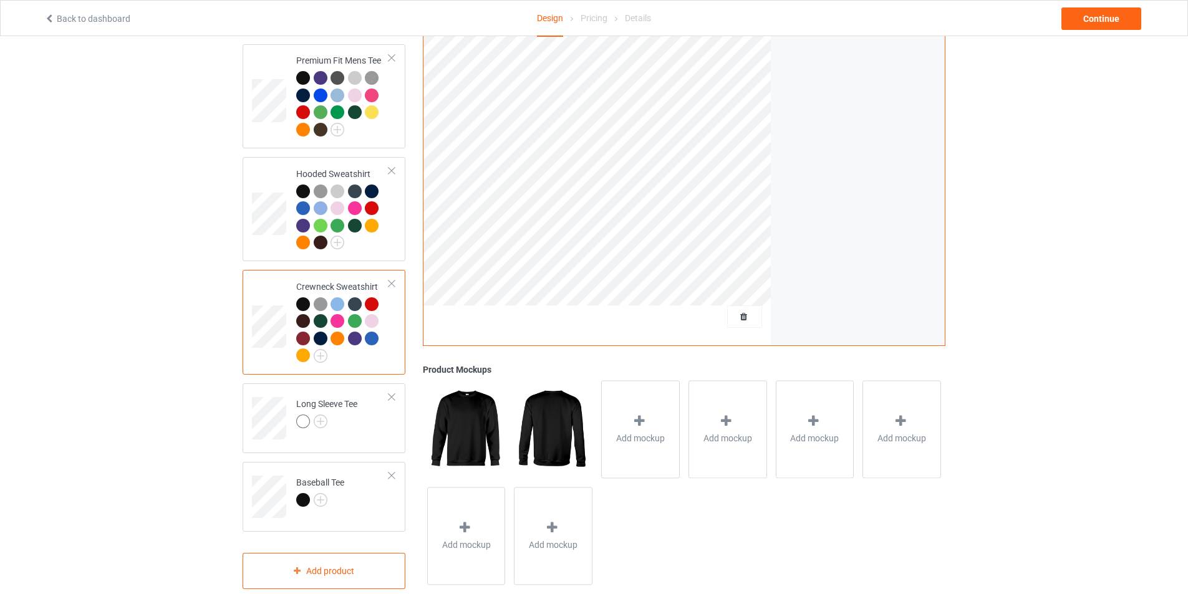
scroll to position [237, 0]
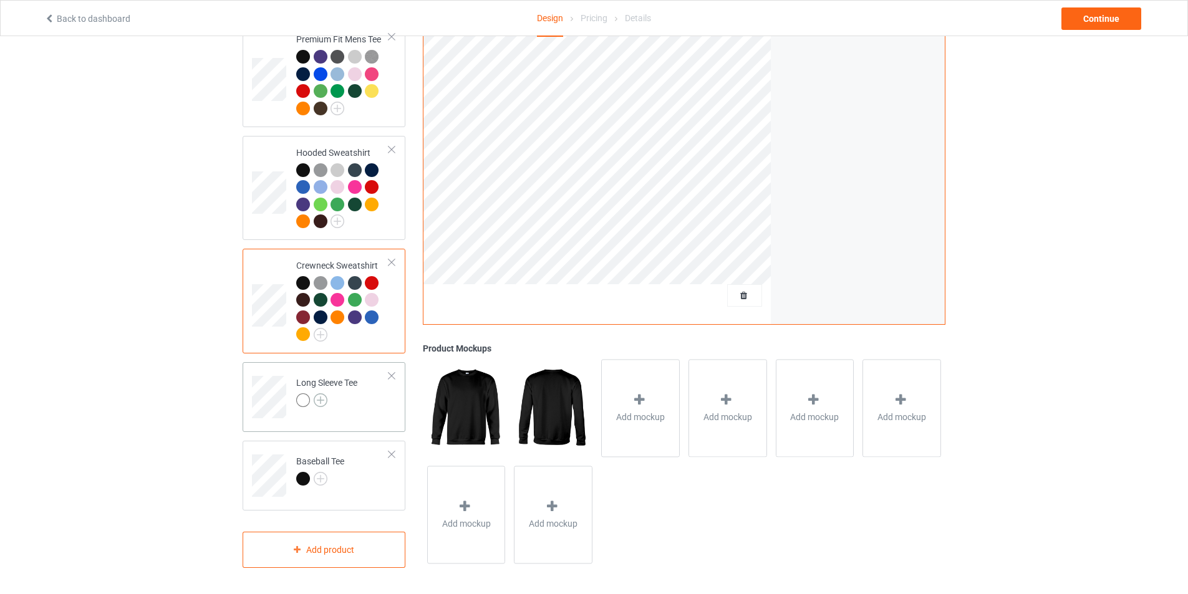
click at [323, 399] on img at bounding box center [321, 400] width 14 height 14
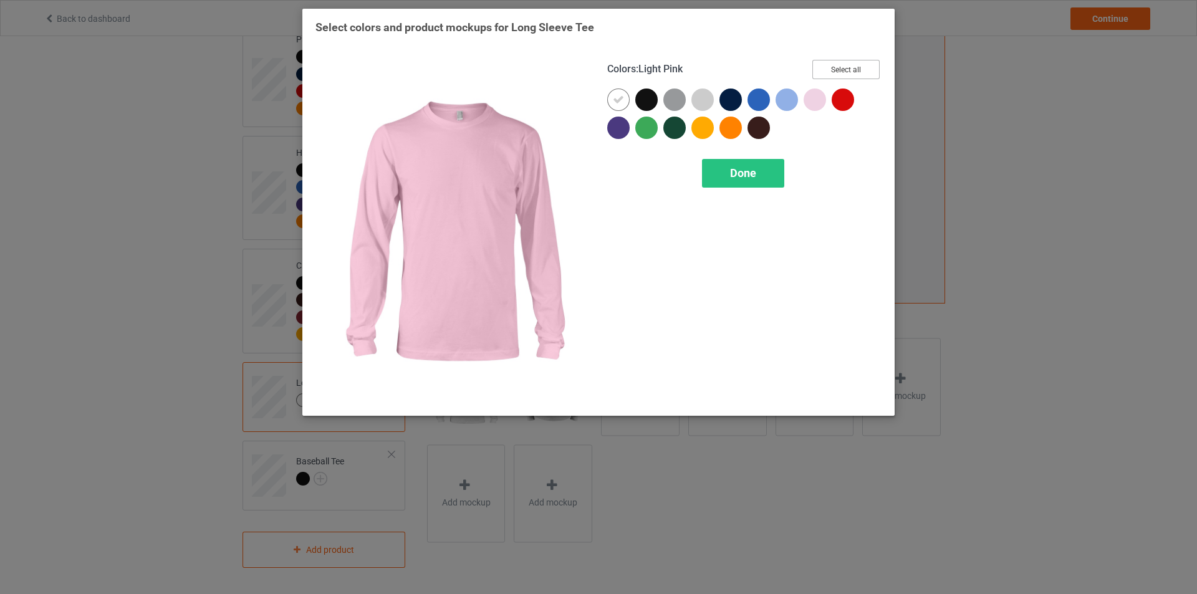
click at [837, 68] on button "Select all" at bounding box center [845, 69] width 67 height 19
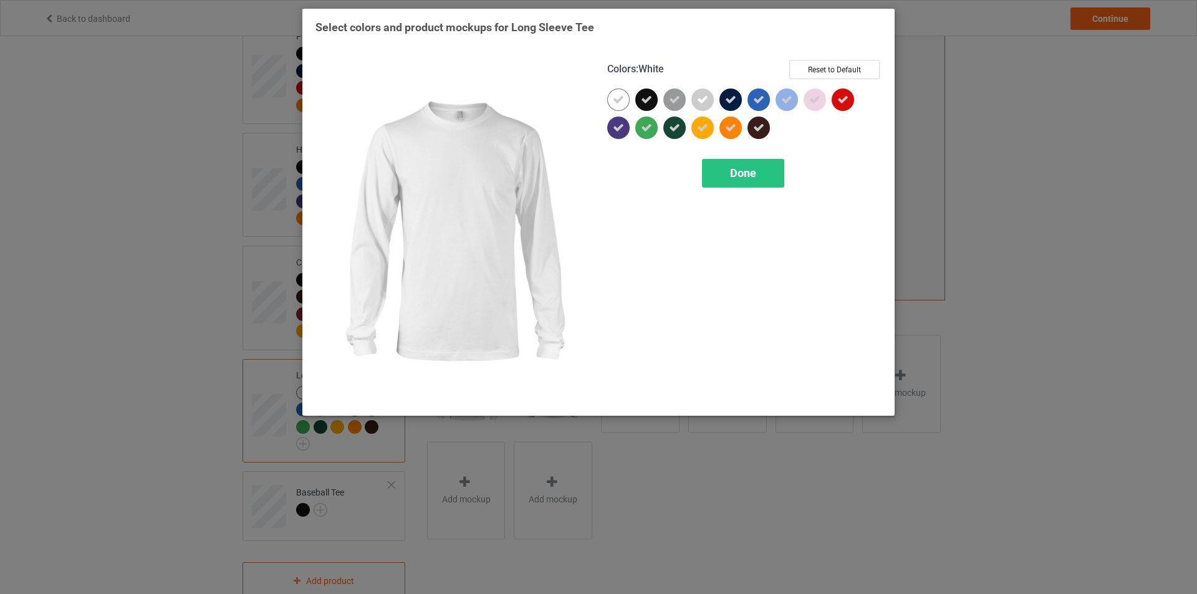
click at [622, 104] on icon at bounding box center [618, 99] width 11 height 11
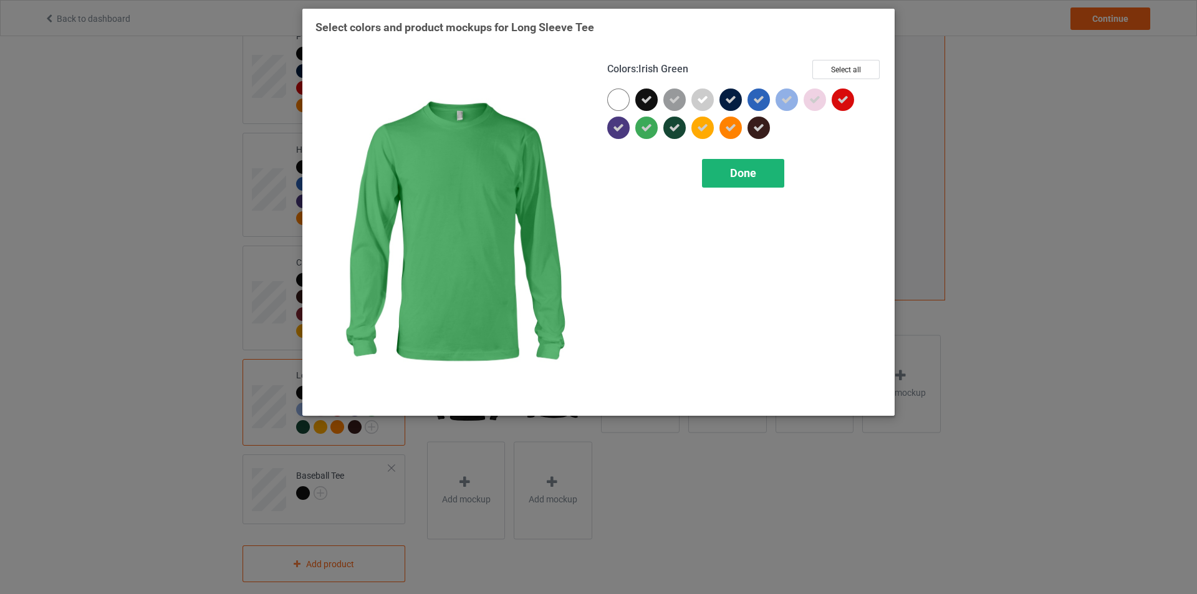
click at [736, 174] on span "Done" at bounding box center [743, 172] width 26 height 13
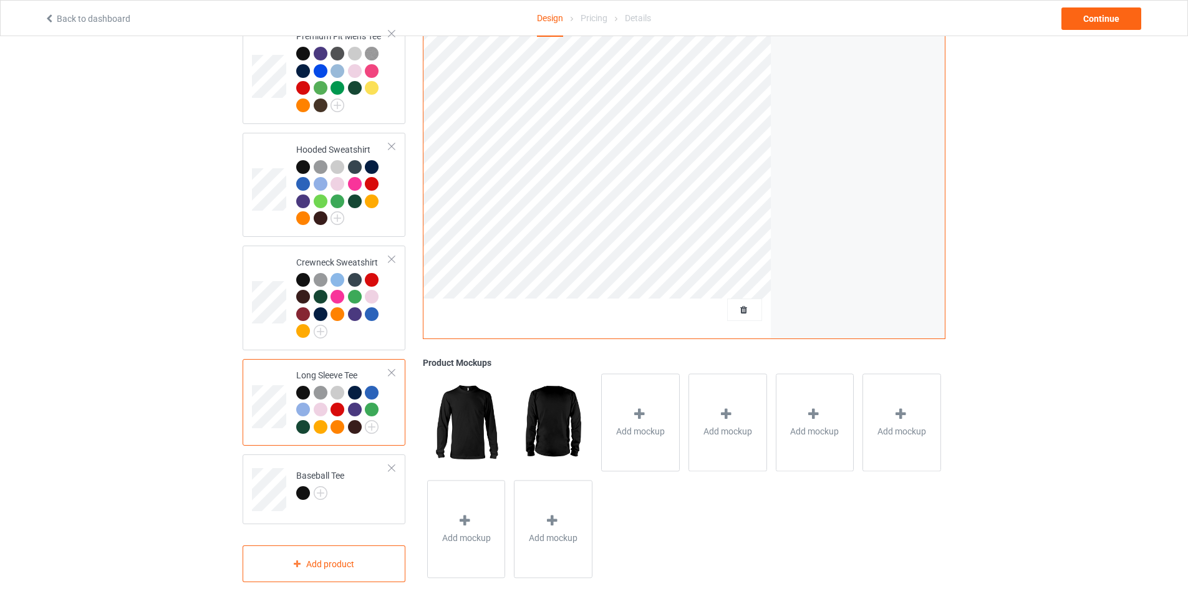
scroll to position [255, 0]
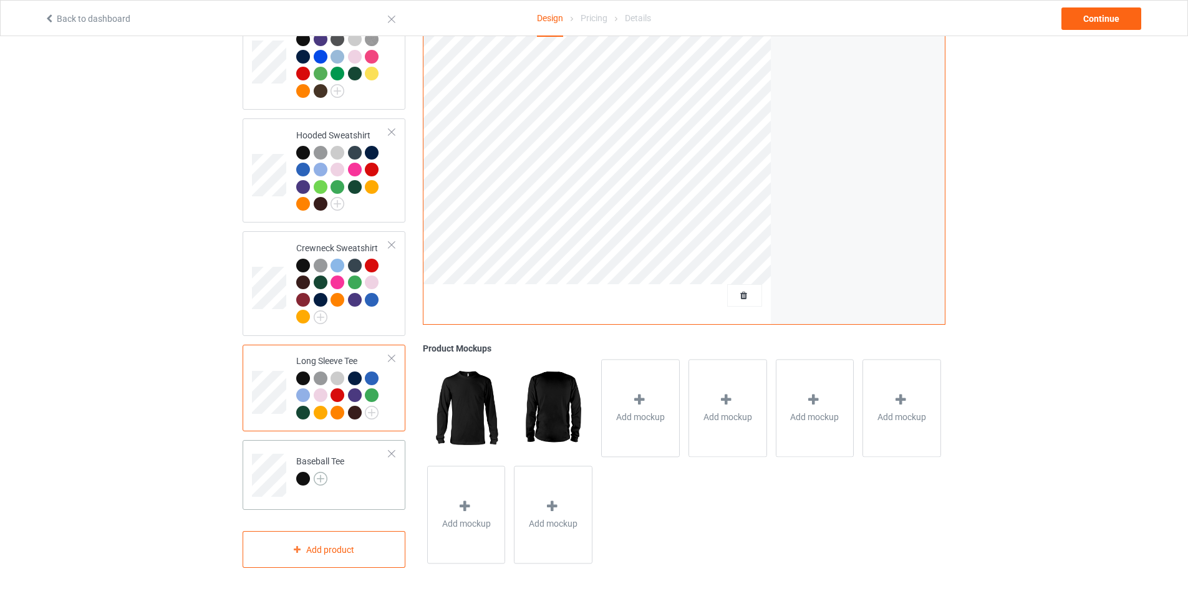
click at [320, 477] on img at bounding box center [321, 479] width 14 height 14
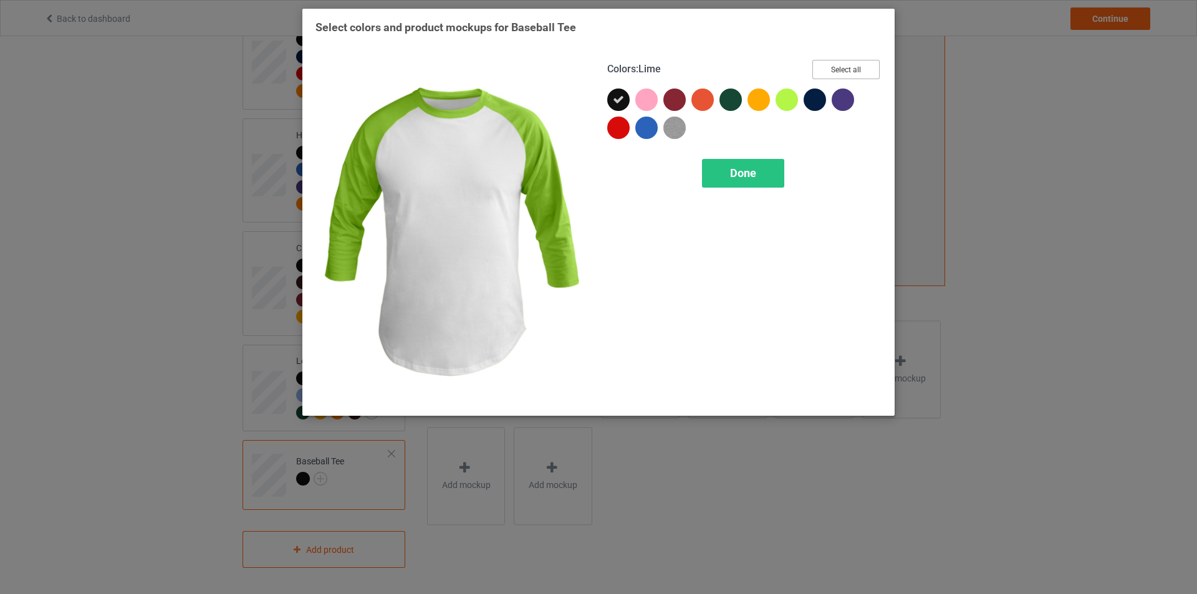
click at [822, 72] on button "Select all" at bounding box center [845, 69] width 67 height 19
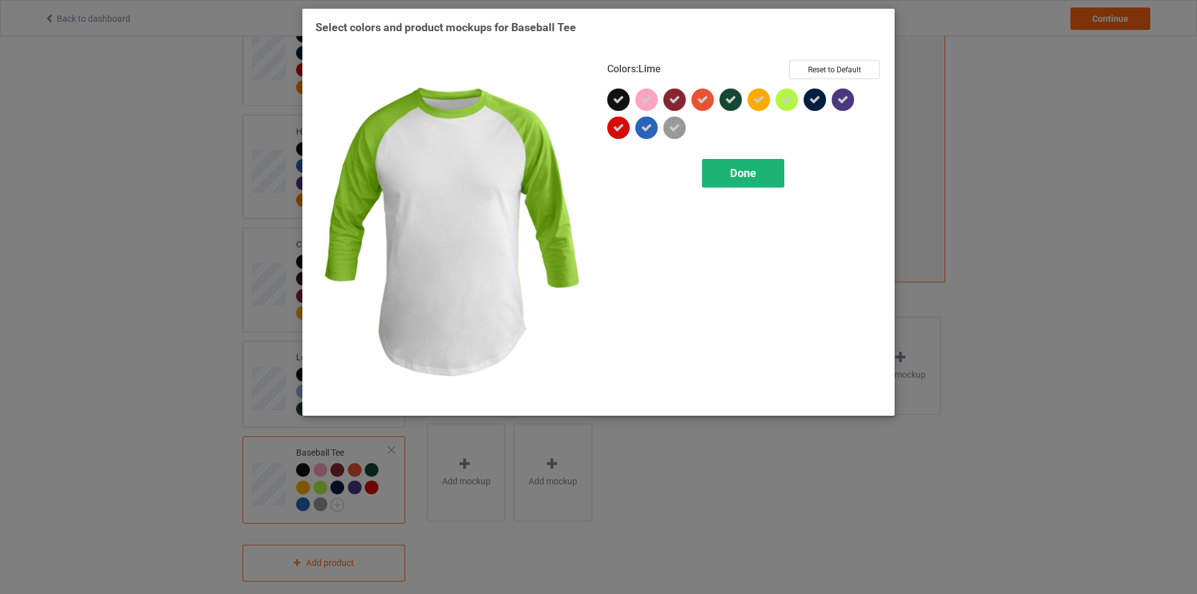
click at [736, 180] on span "Done" at bounding box center [743, 172] width 26 height 13
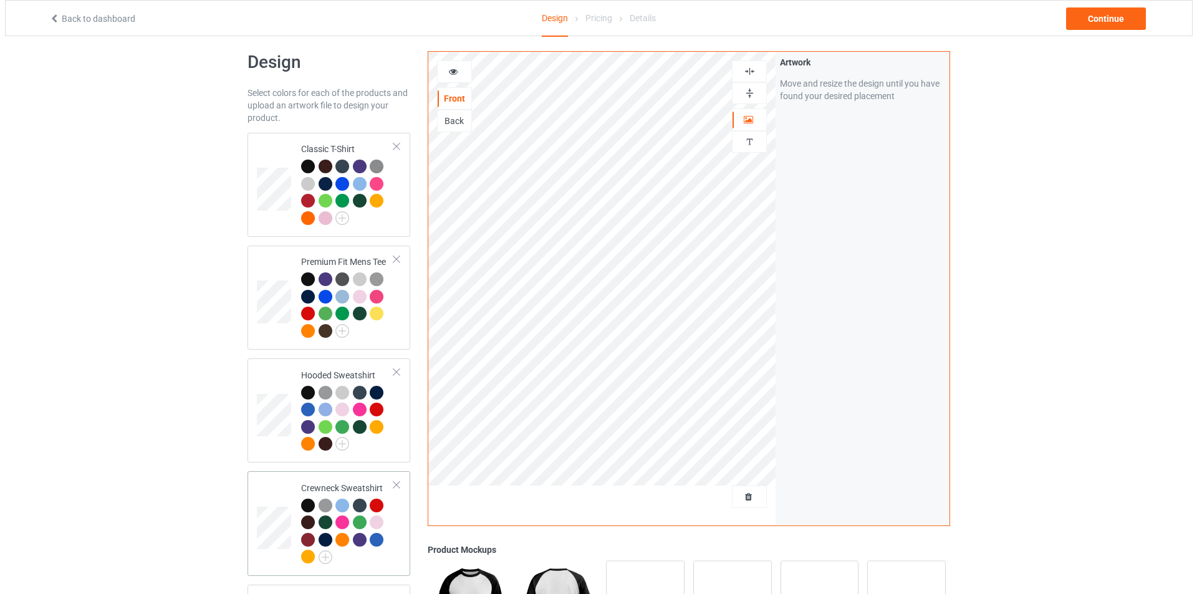
scroll to position [6, 0]
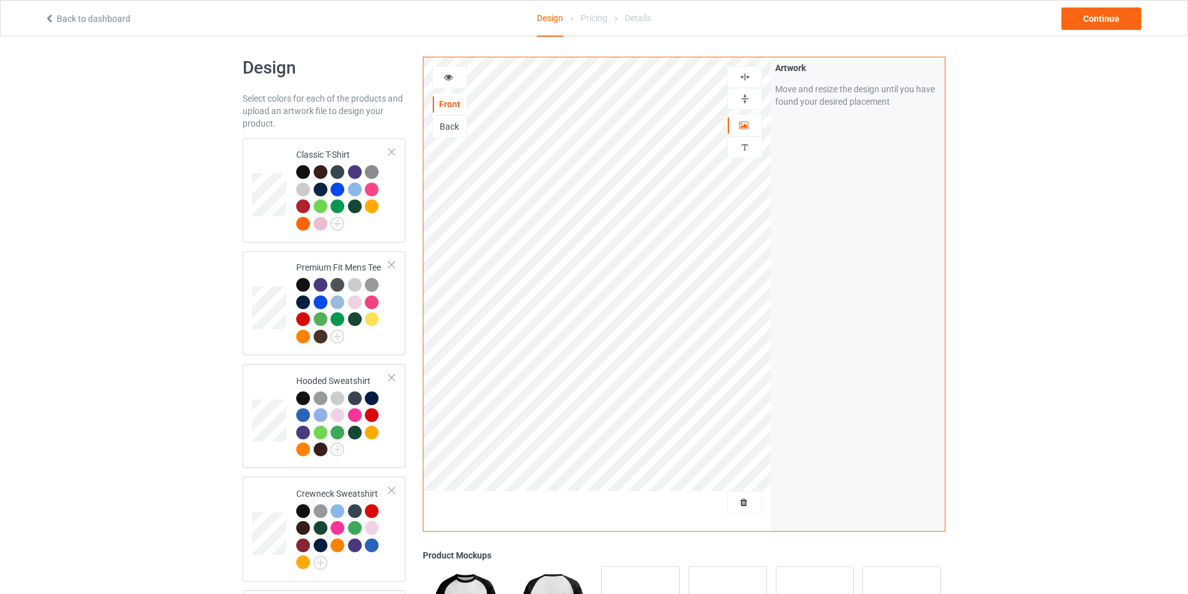
drag, startPoint x: 92, startPoint y: 250, endPoint x: 393, endPoint y: 132, distance: 323.6
click at [99, 245] on div "Design Select colors for each of the products and upload an artwork file to des…" at bounding box center [594, 444] width 1188 height 827
click at [449, 72] on icon at bounding box center [448, 75] width 11 height 9
click at [465, 72] on div at bounding box center [450, 77] width 34 height 12
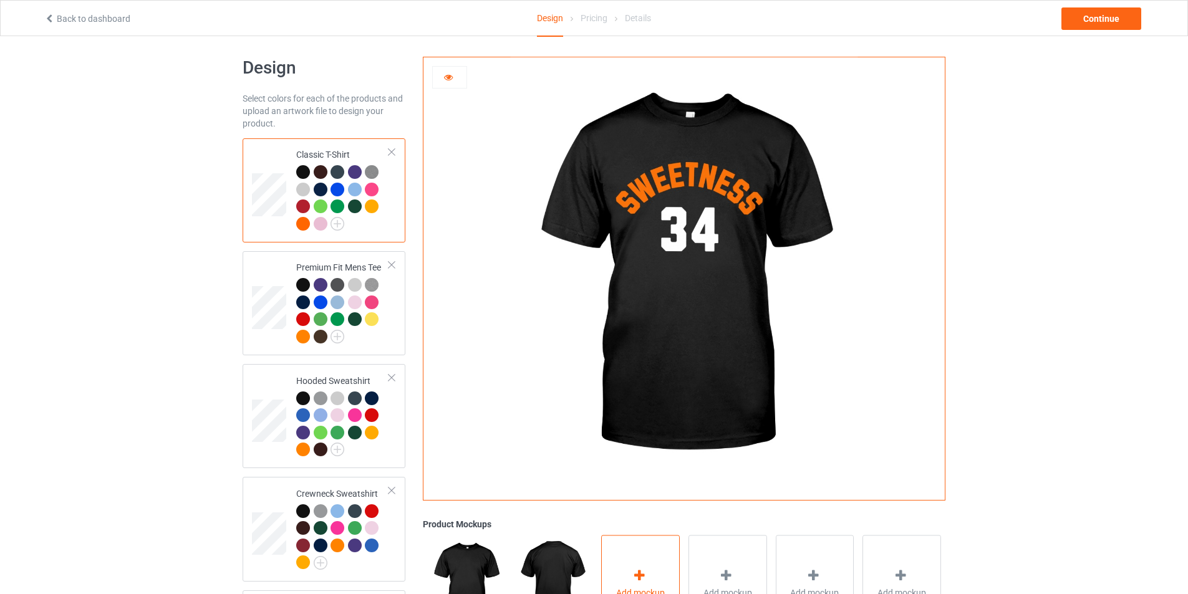
click at [653, 564] on div "Add mockup" at bounding box center [640, 584] width 79 height 98
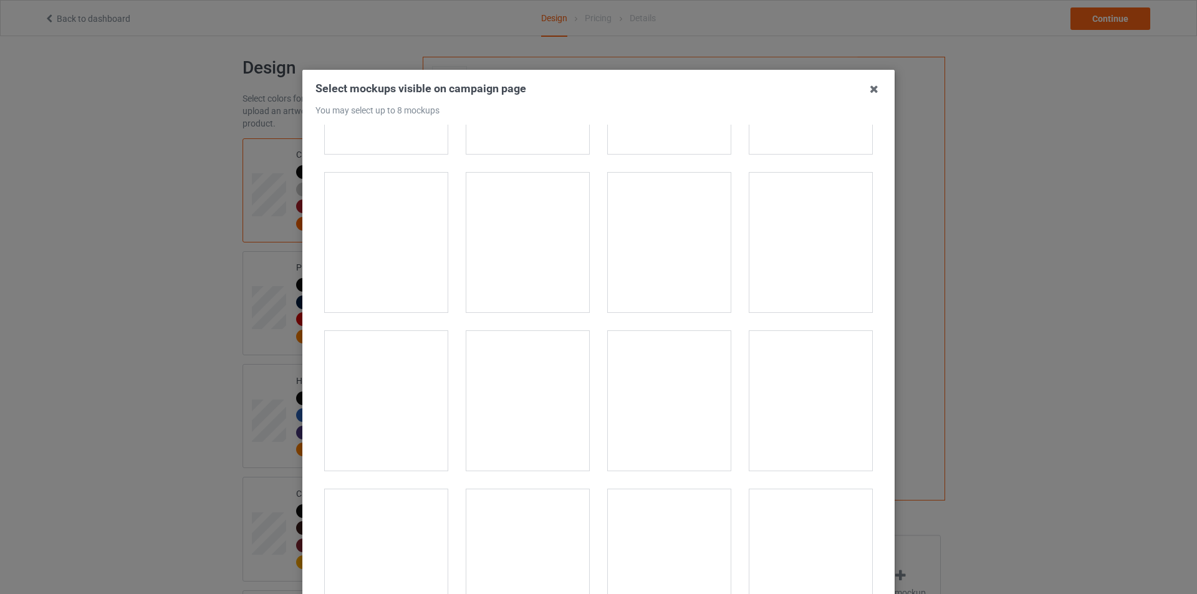
scroll to position [312, 0]
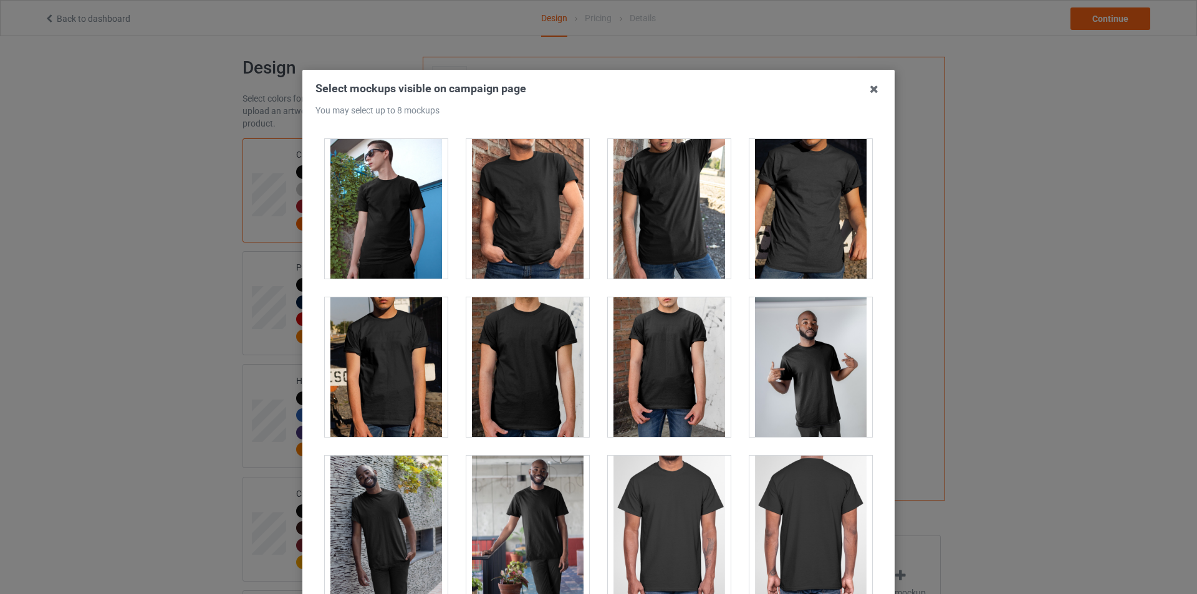
click at [534, 228] on div at bounding box center [527, 209] width 123 height 140
click at [533, 353] on div at bounding box center [527, 367] width 123 height 140
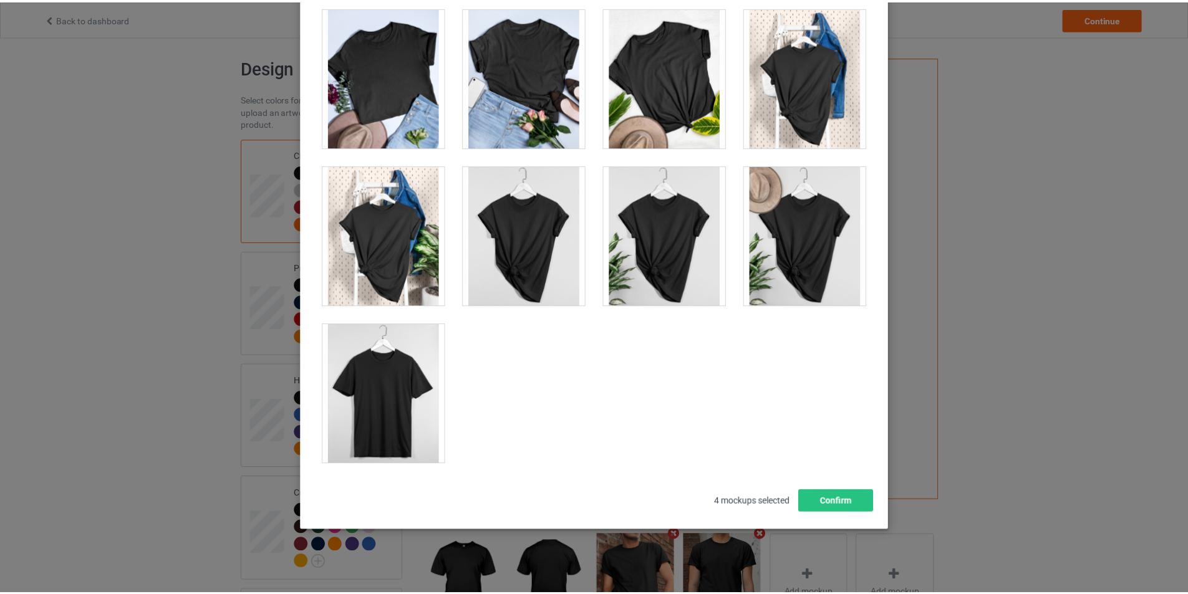
scroll to position [133, 0]
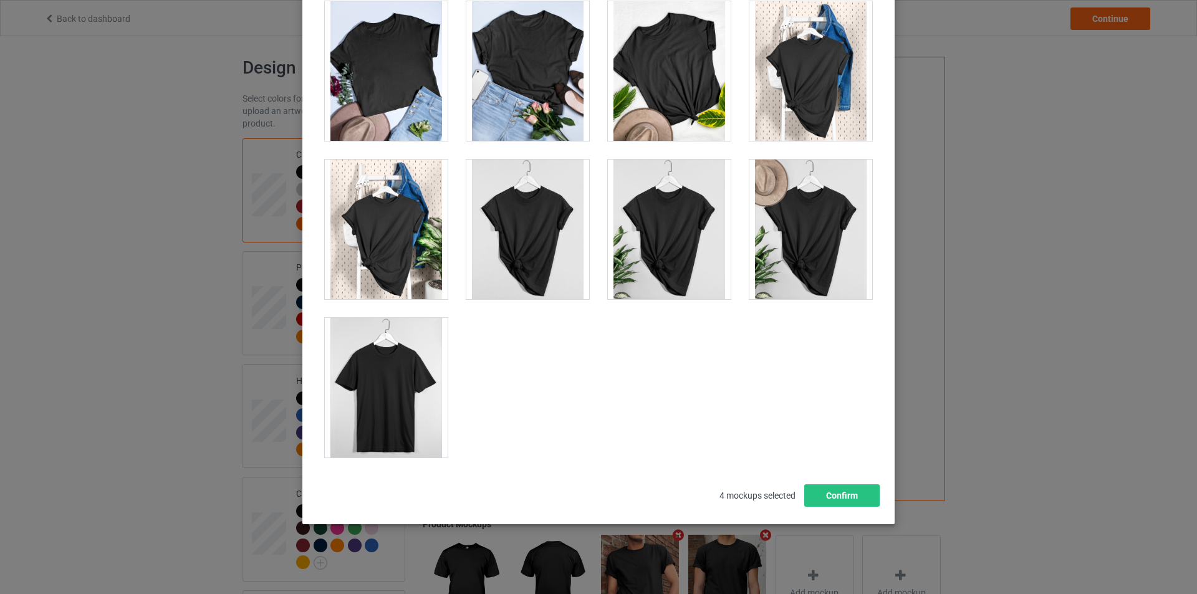
click at [388, 387] on div at bounding box center [386, 388] width 123 height 140
click at [829, 491] on button "Confirm" at bounding box center [841, 495] width 75 height 22
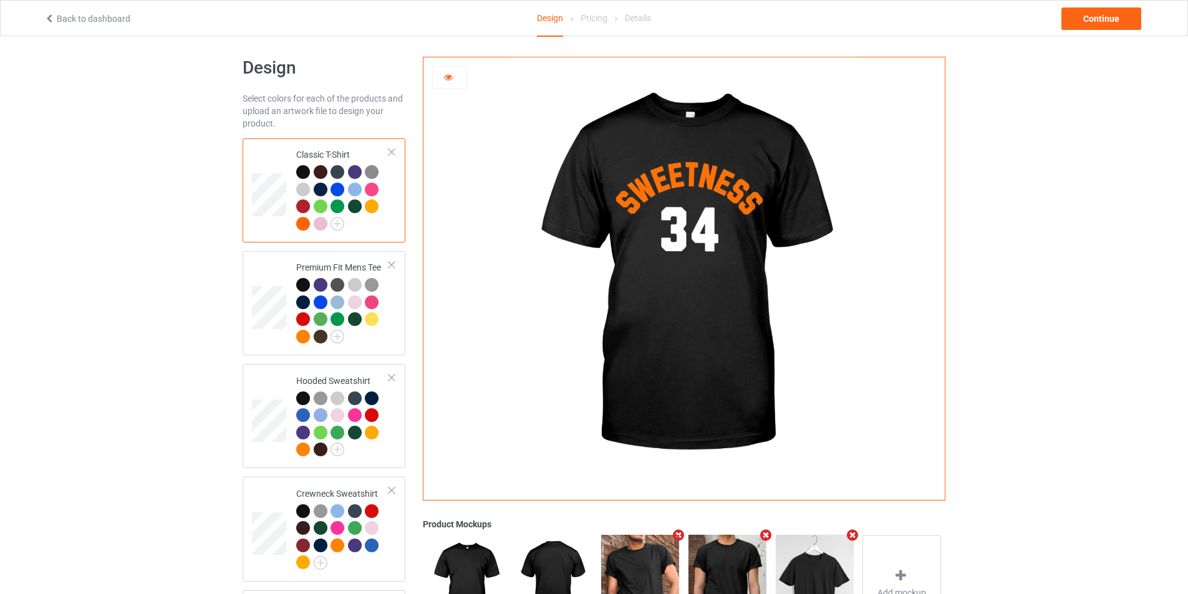
scroll to position [0, 0]
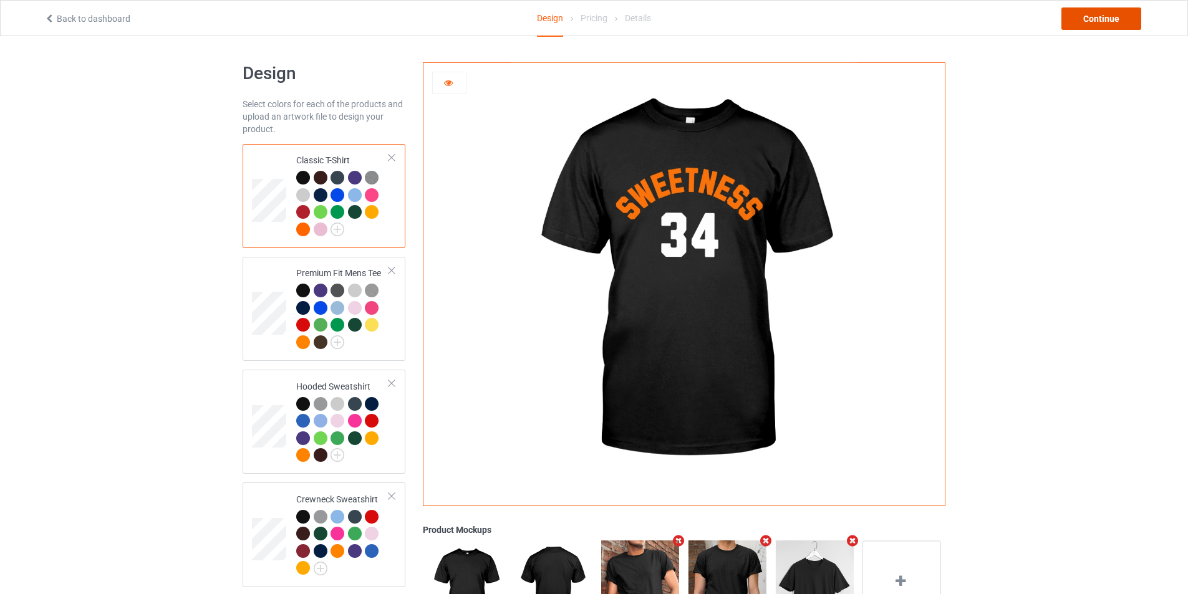
click at [1081, 16] on div "Continue" at bounding box center [1101, 18] width 80 height 22
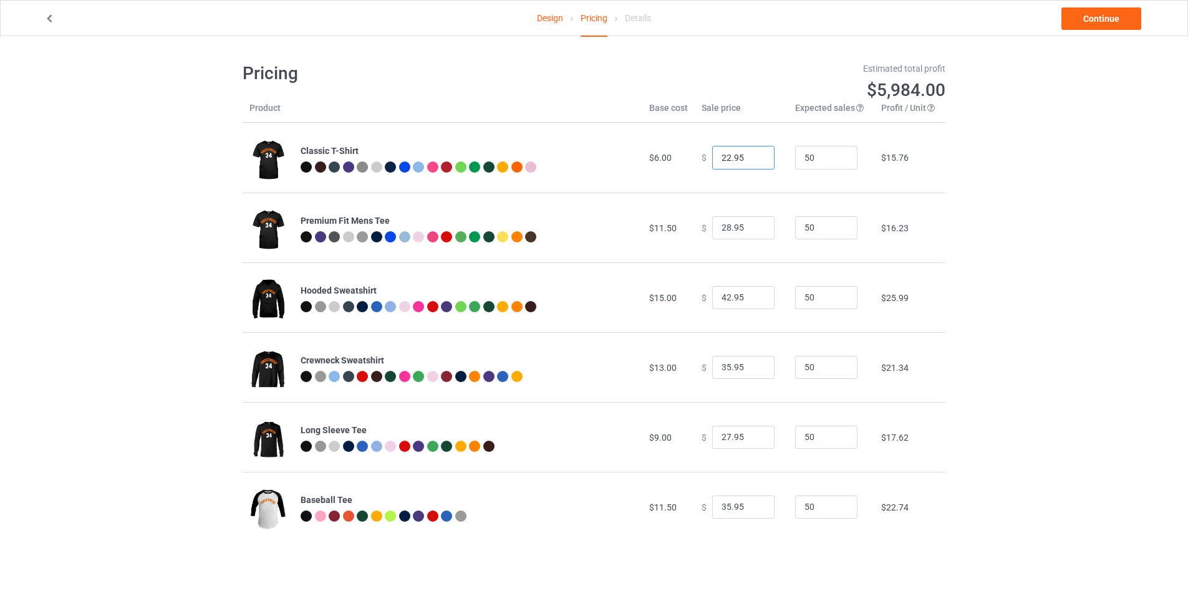
click at [603, 167] on tr "Classic T-Shirt $6.00 $ 22.95 50 $15.76" at bounding box center [594, 158] width 703 height 70
click at [727, 163] on input "21.30" at bounding box center [743, 158] width 62 height 24
type input "21.99"
click at [1061, 203] on div "Design Pricing Details Continue Pricing Estimated total profit $5,939.50 Produc…" at bounding box center [594, 302] width 1188 height 532
click at [1094, 22] on link "Continue" at bounding box center [1101, 18] width 80 height 22
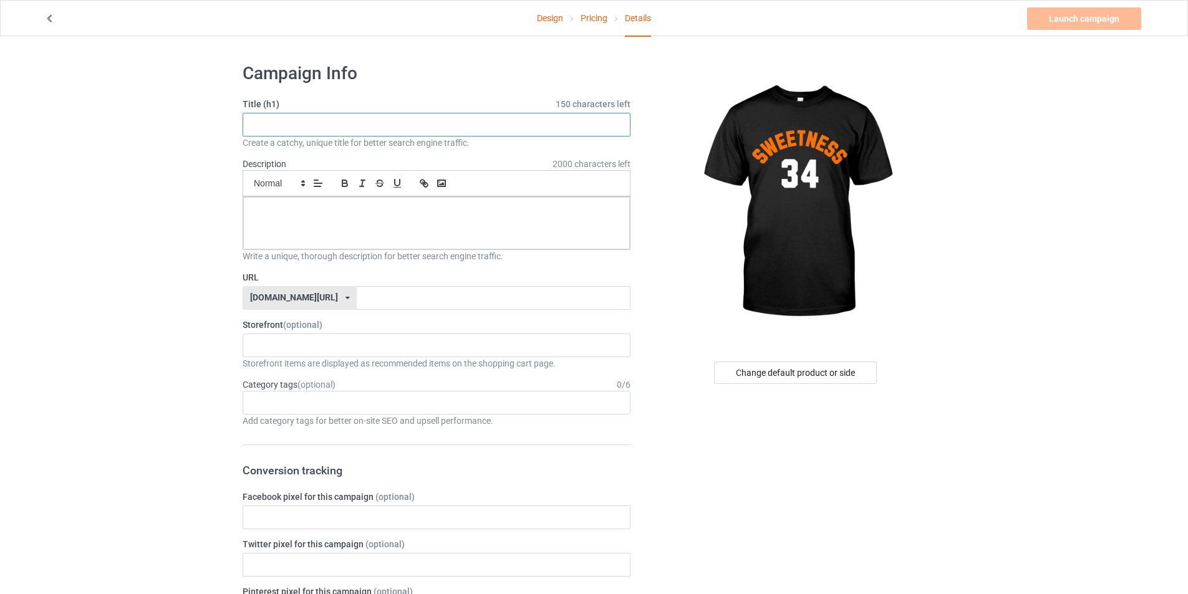
click at [540, 128] on input "text" at bounding box center [437, 125] width 388 height 24
type input "Sweetness 34"
click at [405, 222] on div at bounding box center [436, 223] width 387 height 52
click at [370, 300] on input "text" at bounding box center [493, 298] width 273 height 24
type input "sweetness-34"
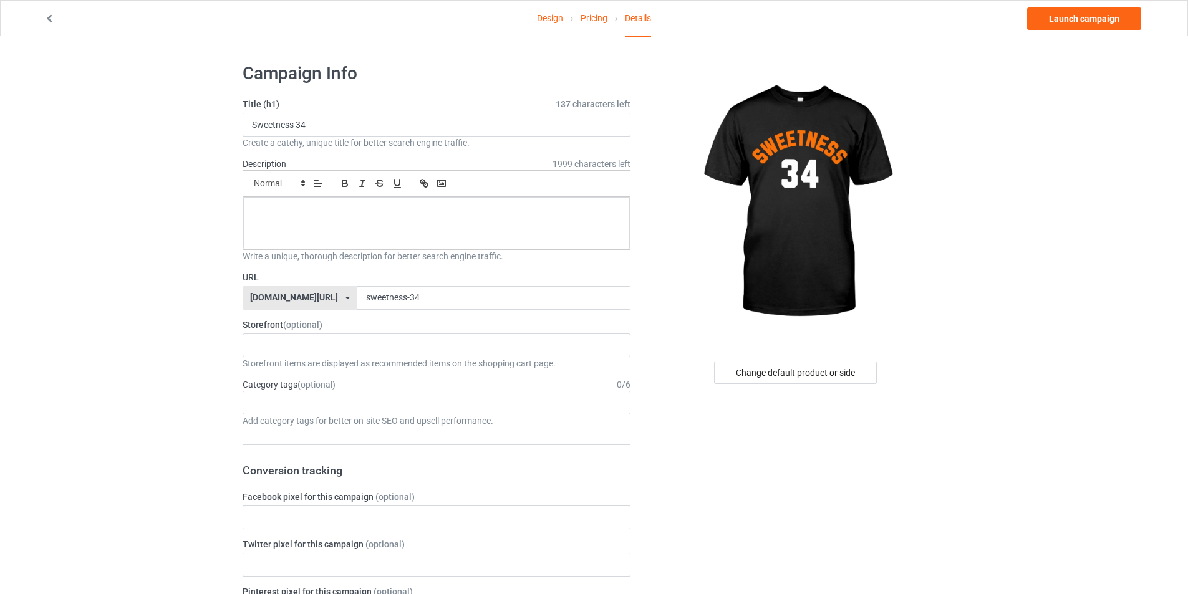
drag, startPoint x: 148, startPoint y: 315, endPoint x: 217, endPoint y: 324, distance: 69.1
click at [1067, 22] on link "Launch campaign" at bounding box center [1084, 18] width 114 height 22
